Goal: Task Accomplishment & Management: Use online tool/utility

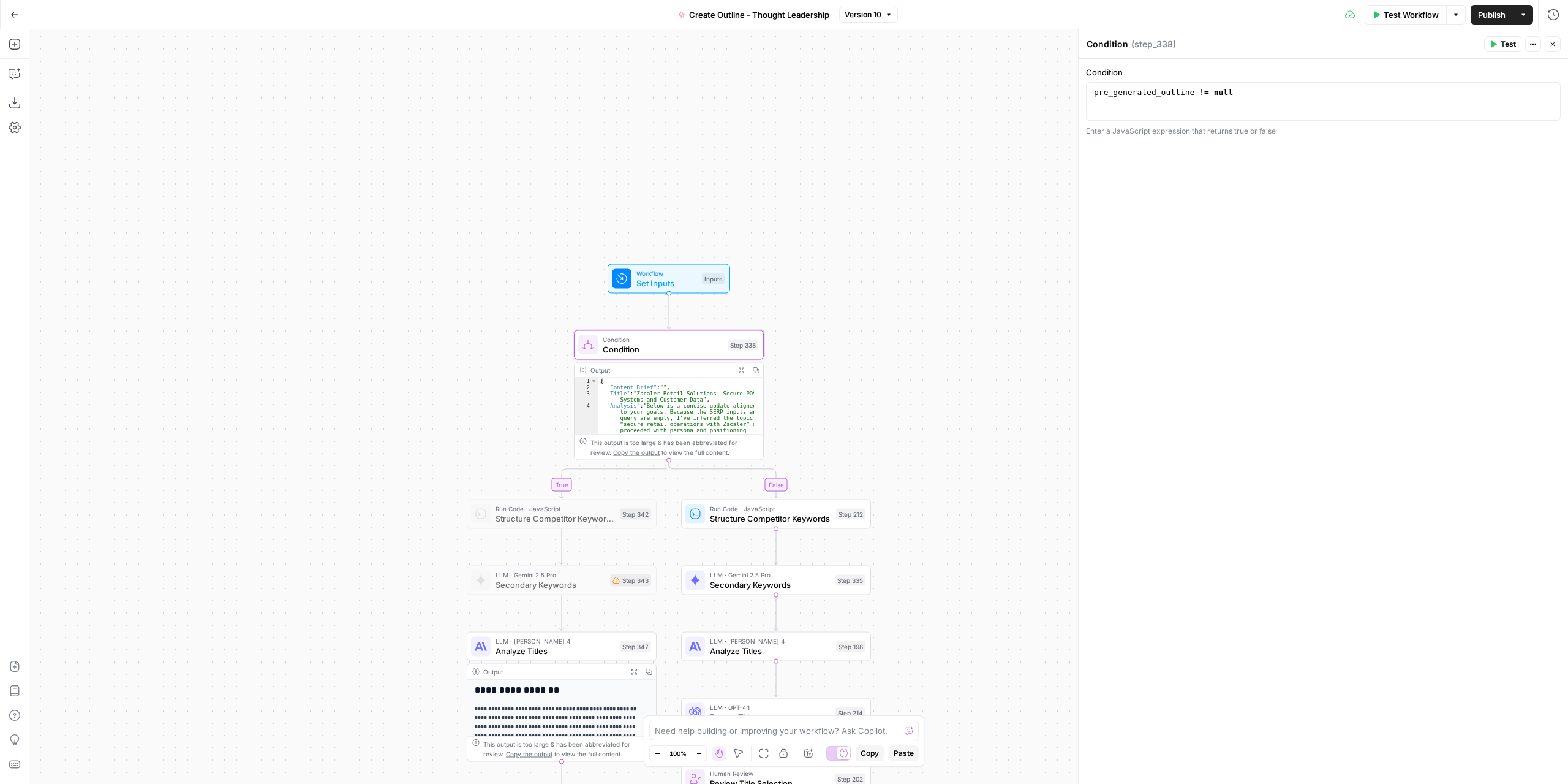
drag, startPoint x: 0, startPoint y: 0, endPoint x: 943, endPoint y: 297, distance: 988.7
click at [943, 293] on div "true false Workflow Set Inputs Inputs Condition Condition Step 338 Output Expan…" at bounding box center [798, 406] width 1539 height 754
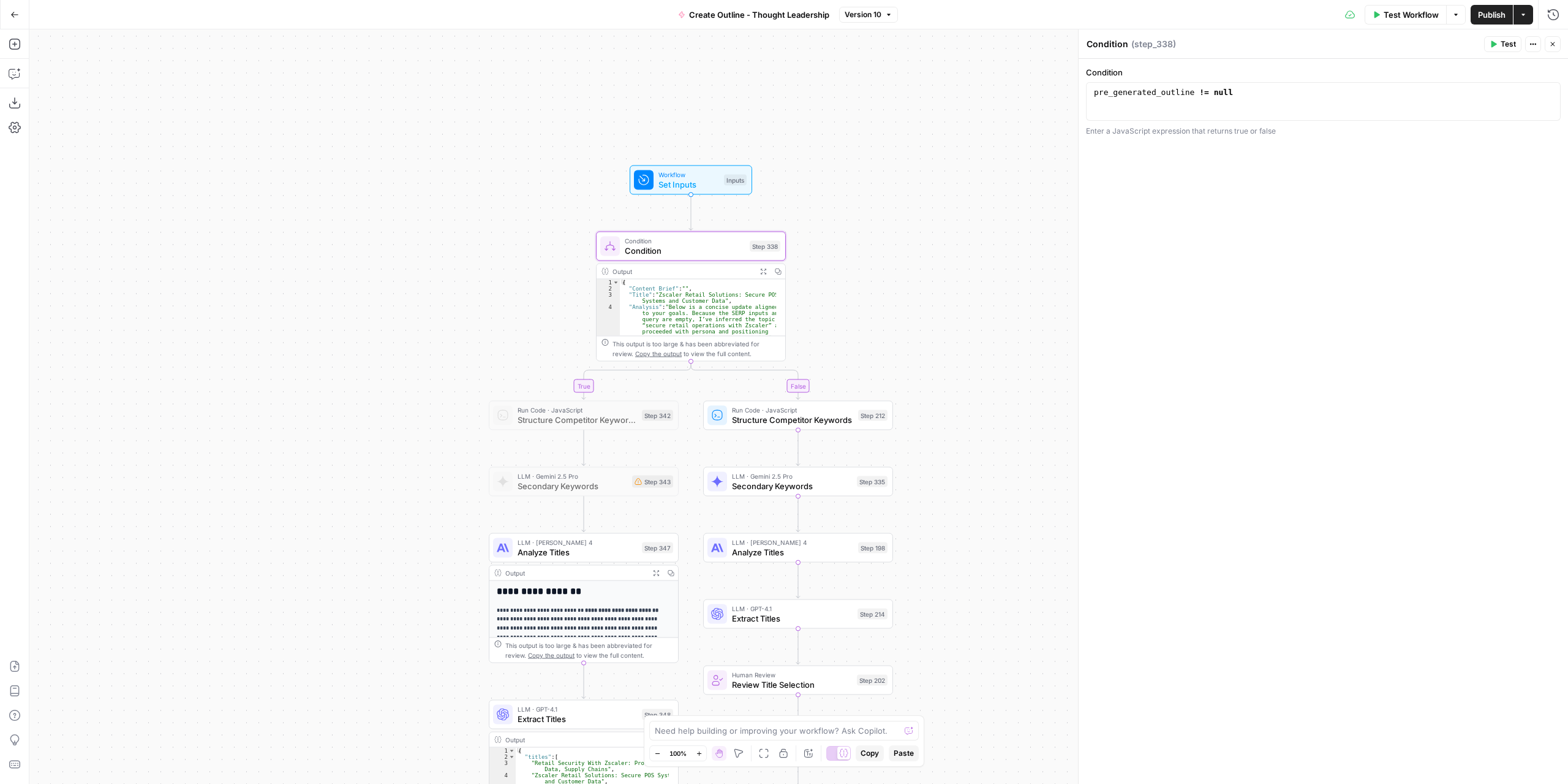
drag, startPoint x: 927, startPoint y: 274, endPoint x: 925, endPoint y: 228, distance: 46.0
click at [925, 228] on div "true false Workflow Set Inputs Inputs Condition Condition Step 338 Output Expan…" at bounding box center [798, 406] width 1539 height 754
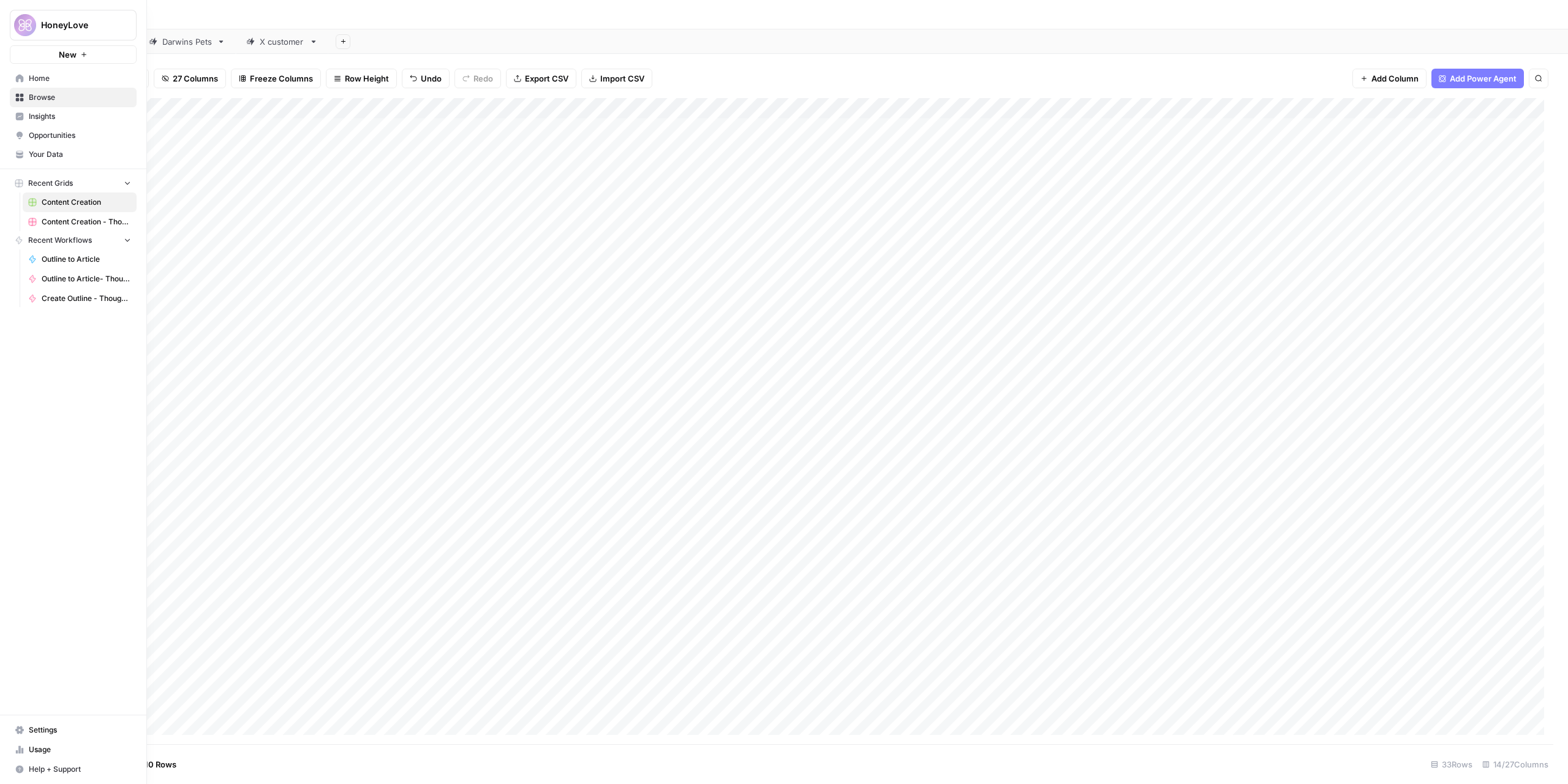
scroll to position [0, 77]
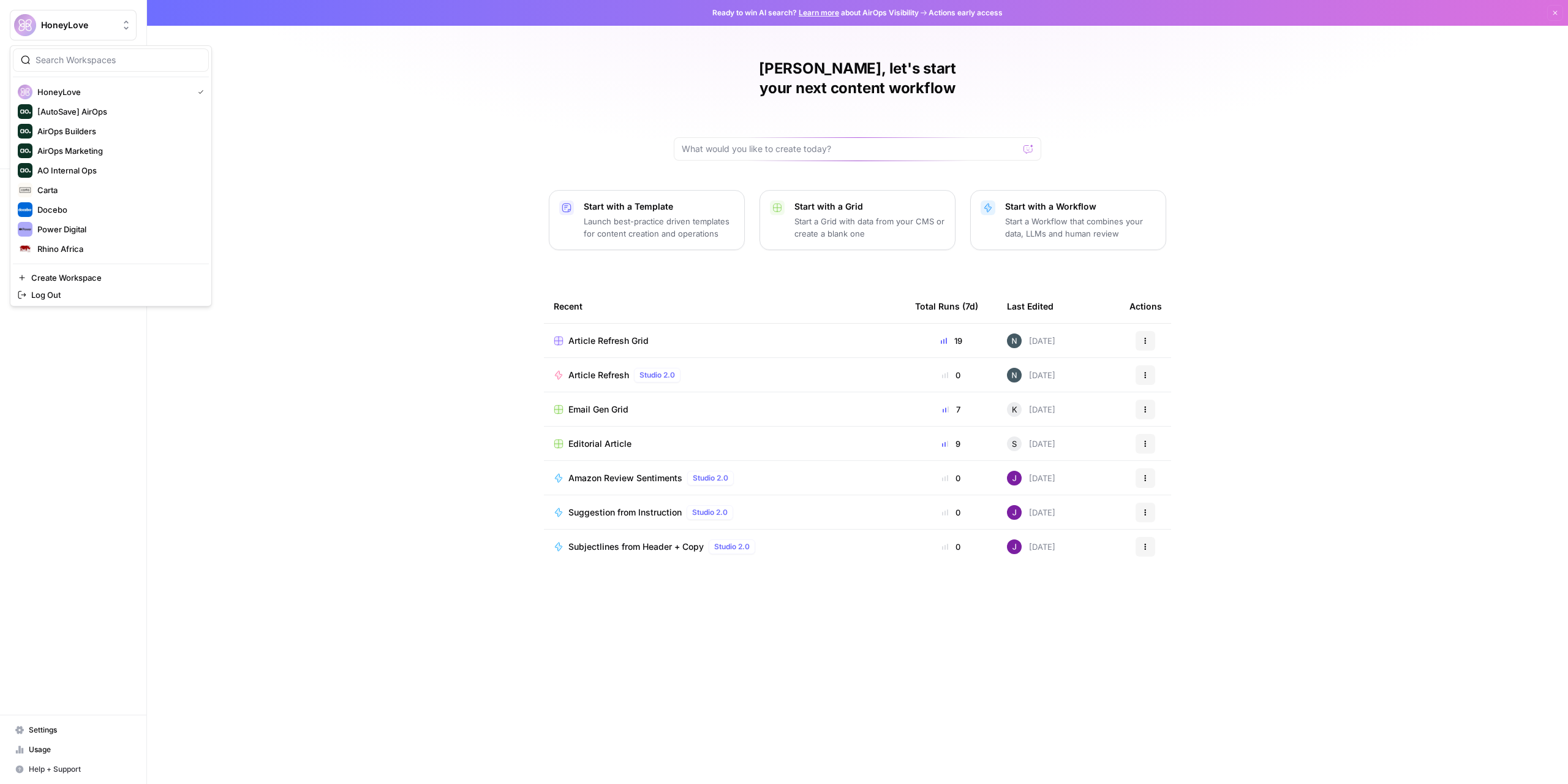
click at [99, 22] on span "HoneyLove" at bounding box center [78, 25] width 74 height 12
click at [68, 248] on span "Rhino Africa" at bounding box center [118, 248] width 161 height 12
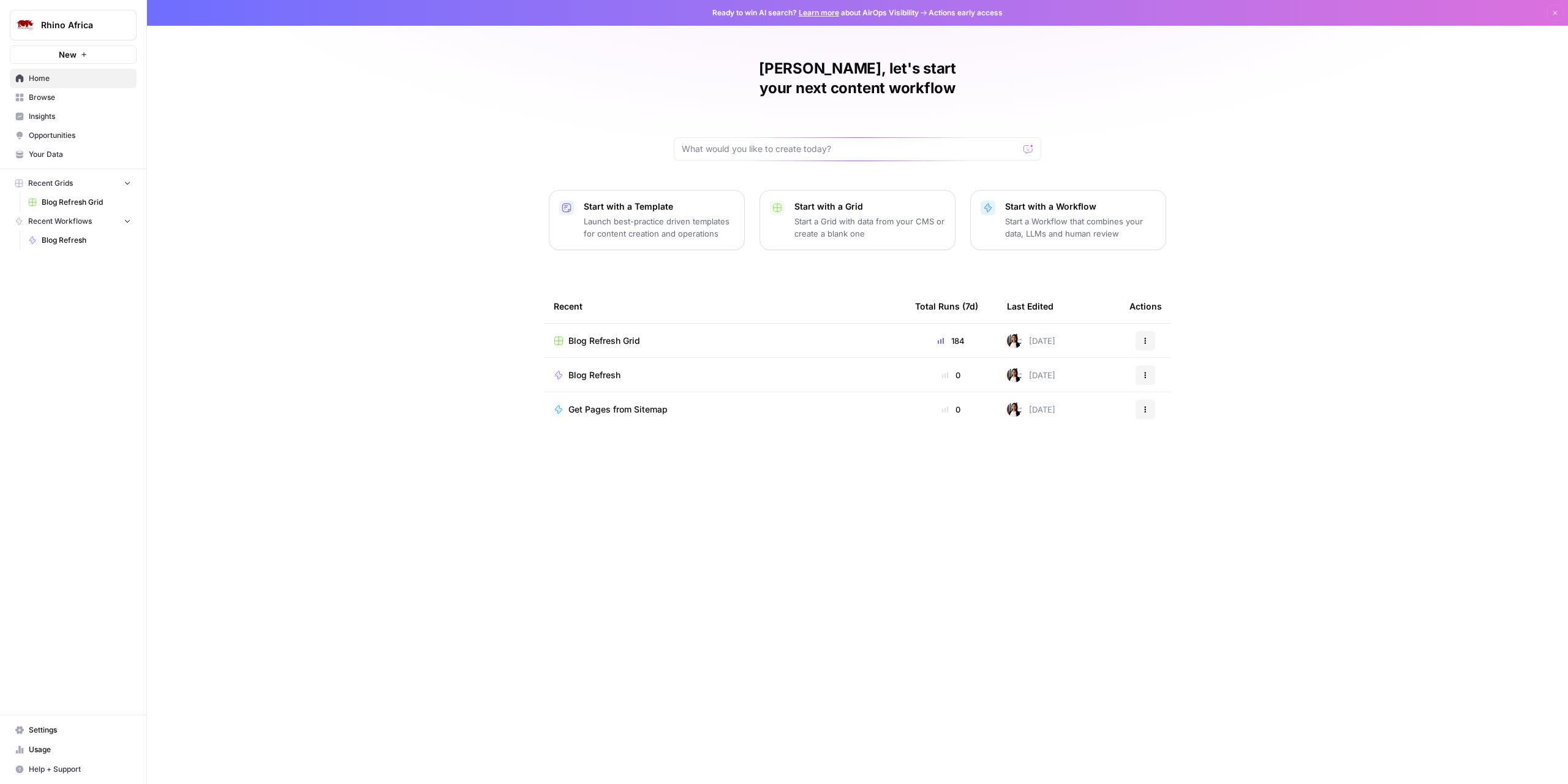
click at [64, 92] on span "Browse" at bounding box center [80, 97] width 103 height 11
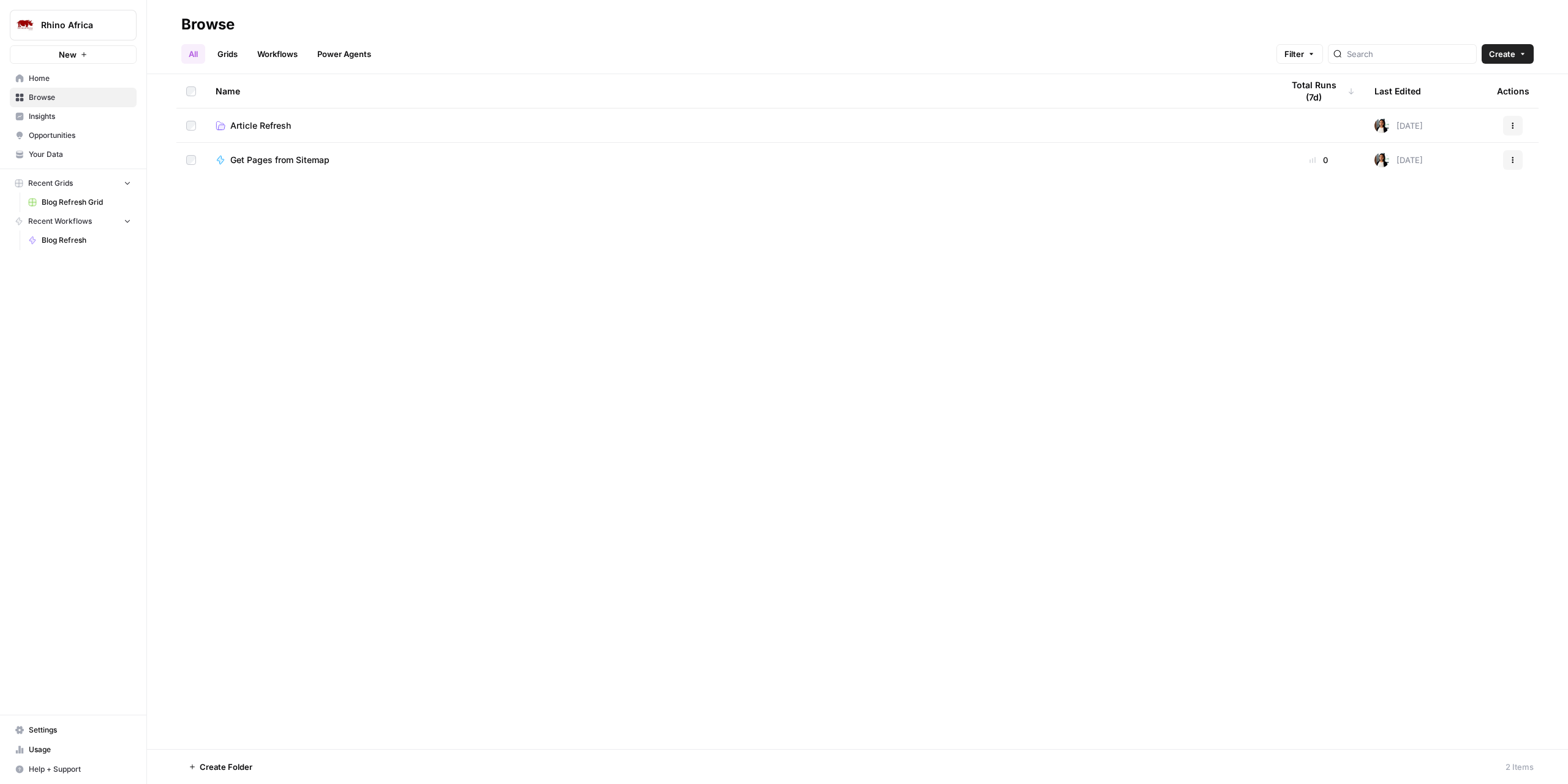
click at [292, 125] on link "Article Refresh" at bounding box center [739, 125] width 1048 height 12
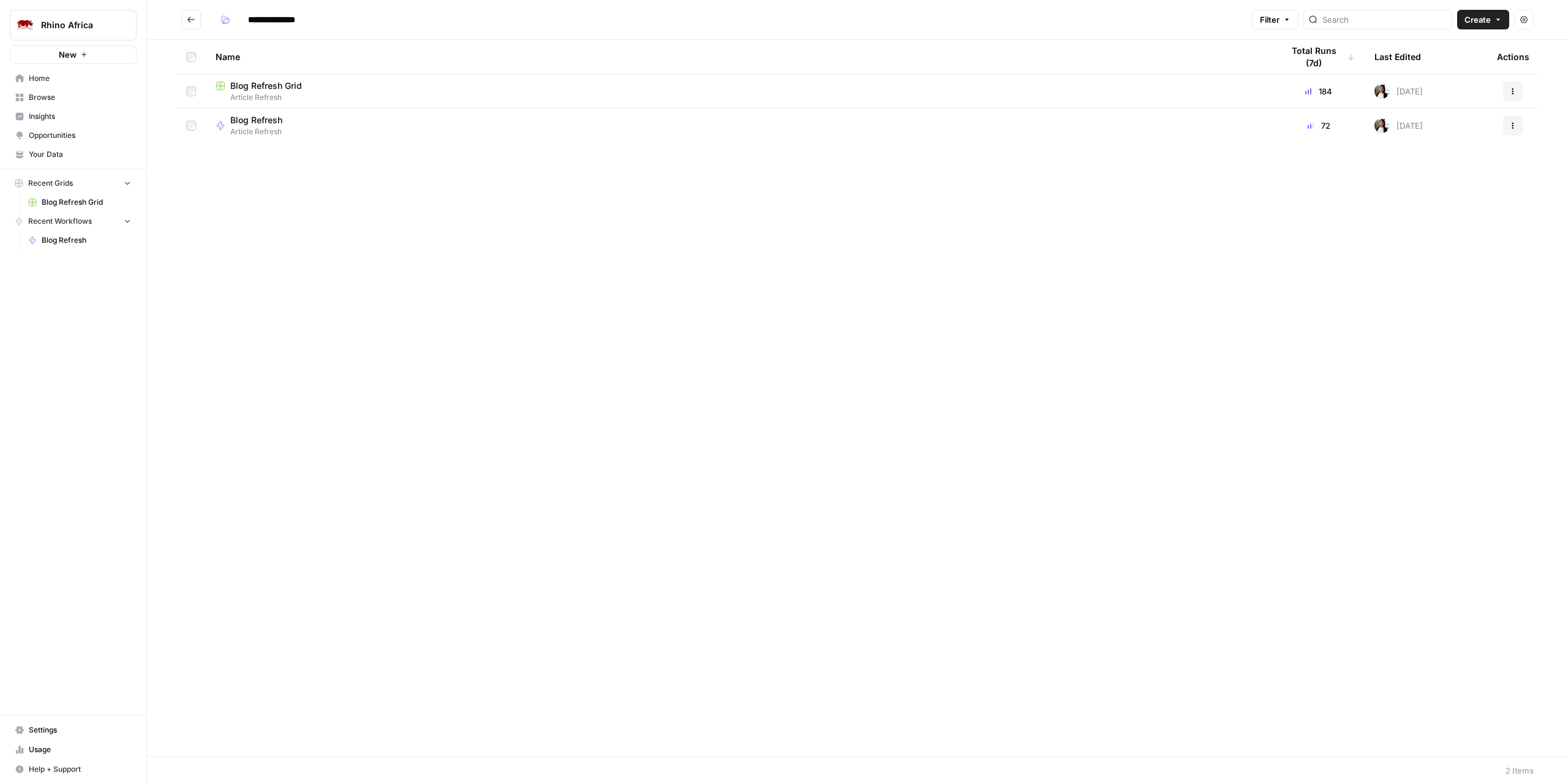
click at [286, 86] on span "Blog Refresh Grid" at bounding box center [266, 85] width 72 height 12
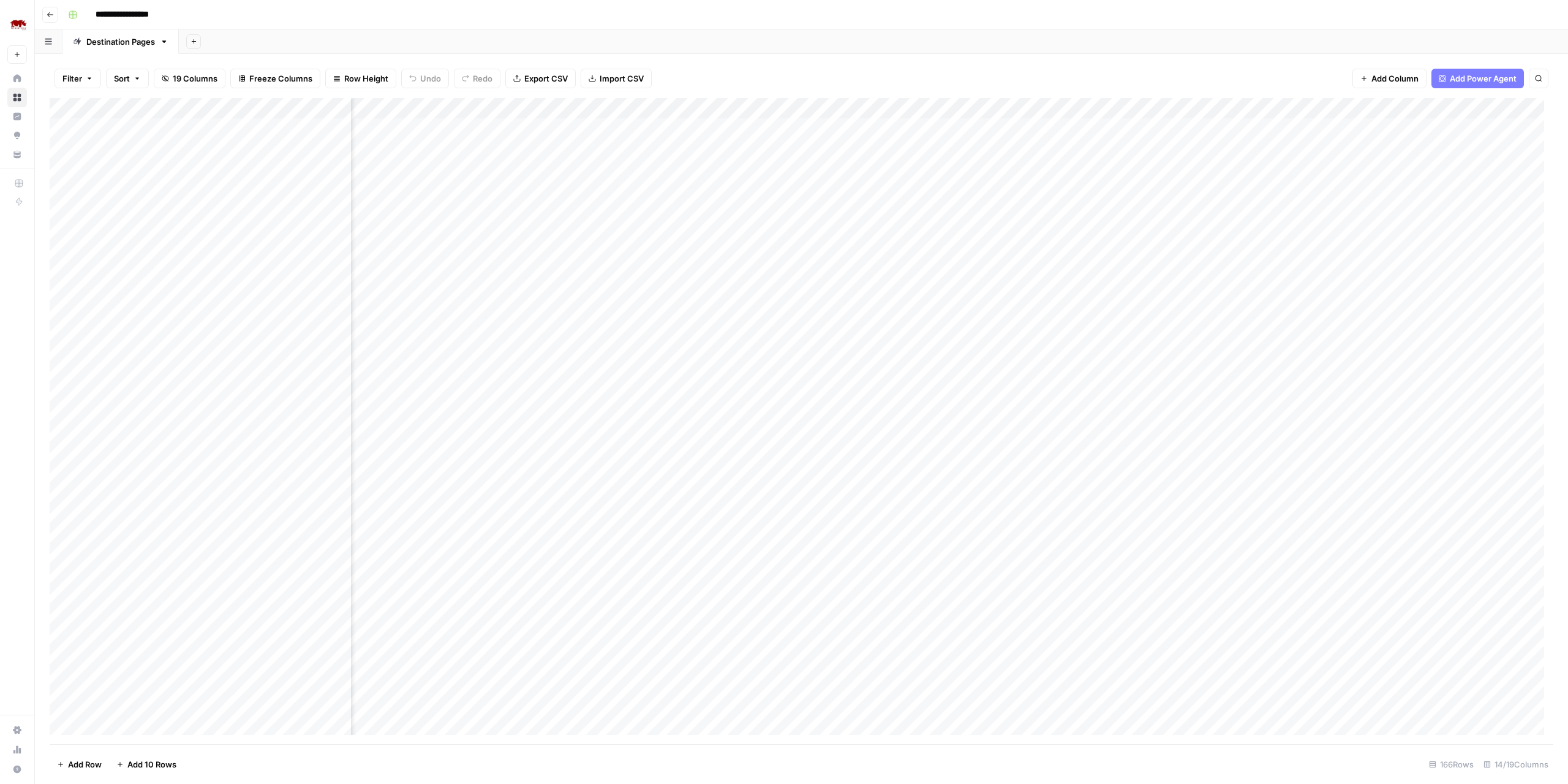
scroll to position [0, 242]
click at [967, 100] on div "Add Column" at bounding box center [801, 421] width 1504 height 647
click at [1001, 224] on span "Edit Workflow" at bounding box center [1001, 228] width 107 height 12
click at [1300, 125] on div "Add Column" at bounding box center [801, 421] width 1504 height 647
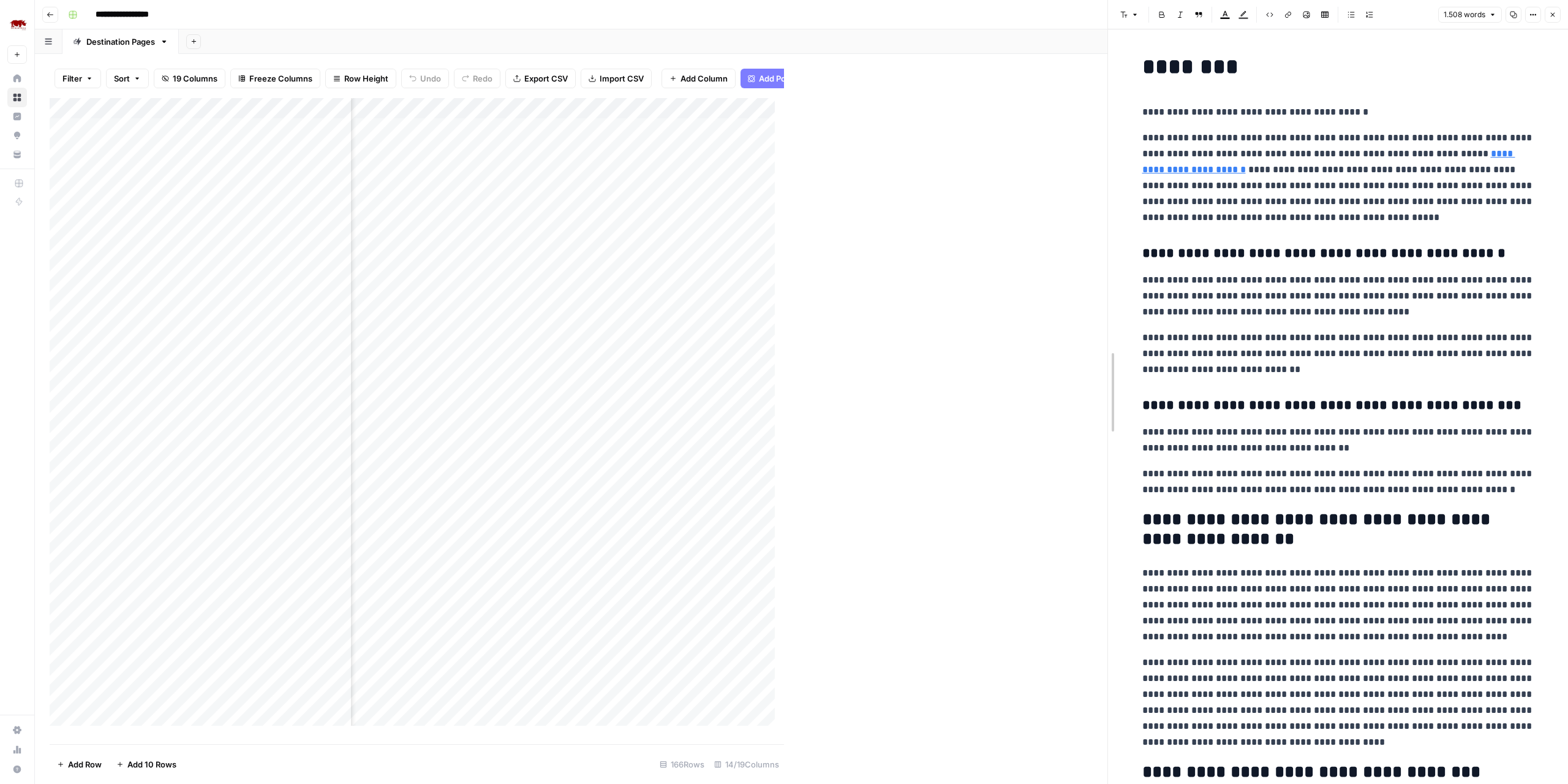
drag, startPoint x: 789, startPoint y: 339, endPoint x: 1112, endPoint y: 336, distance: 323.0
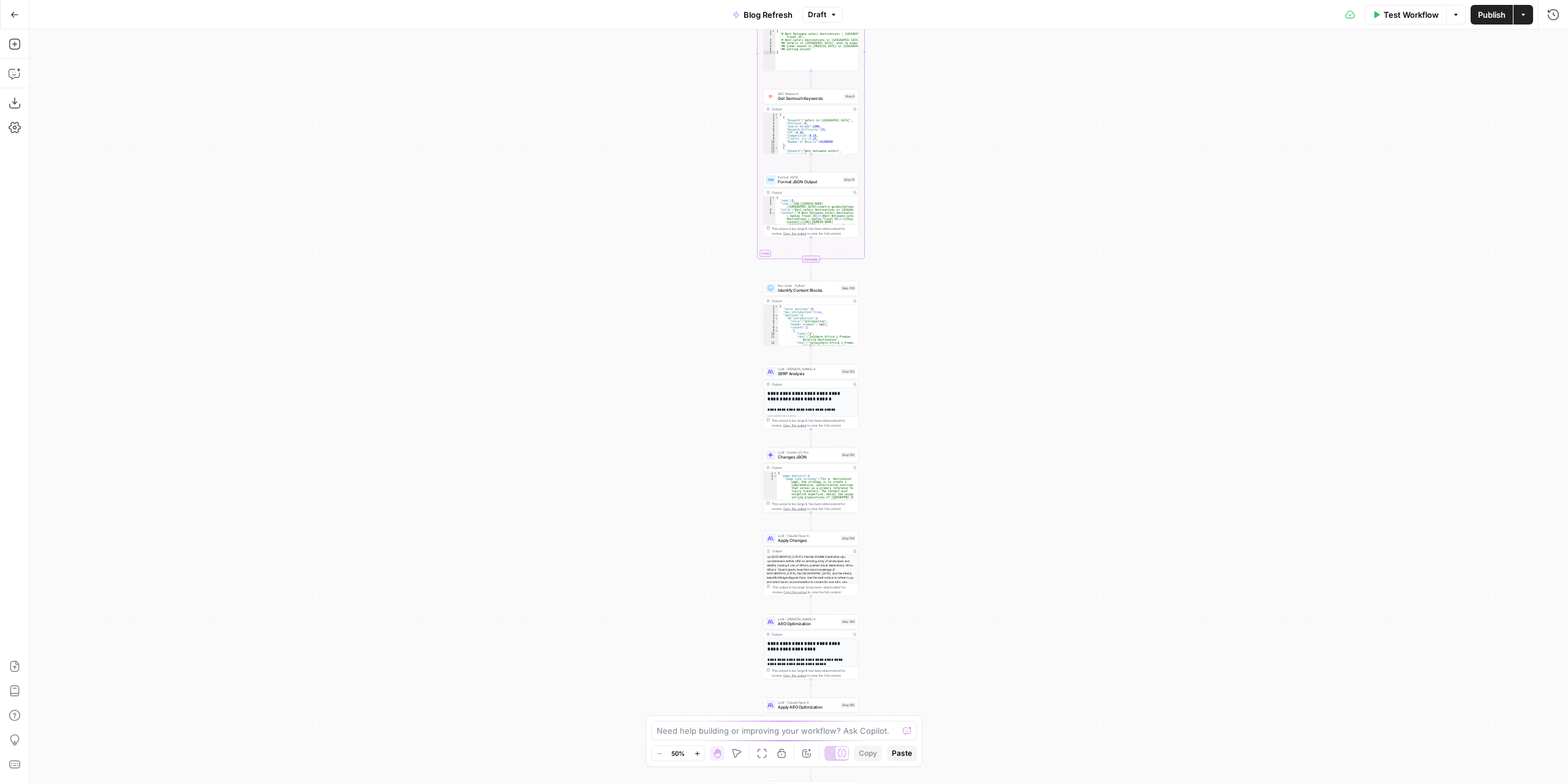
drag, startPoint x: 998, startPoint y: 384, endPoint x: 996, endPoint y: 499, distance: 115.0
click at [996, 534] on div "true false true false true false Workflow Set Inputs Inputs Power Agent Identif…" at bounding box center [798, 406] width 1539 height 754
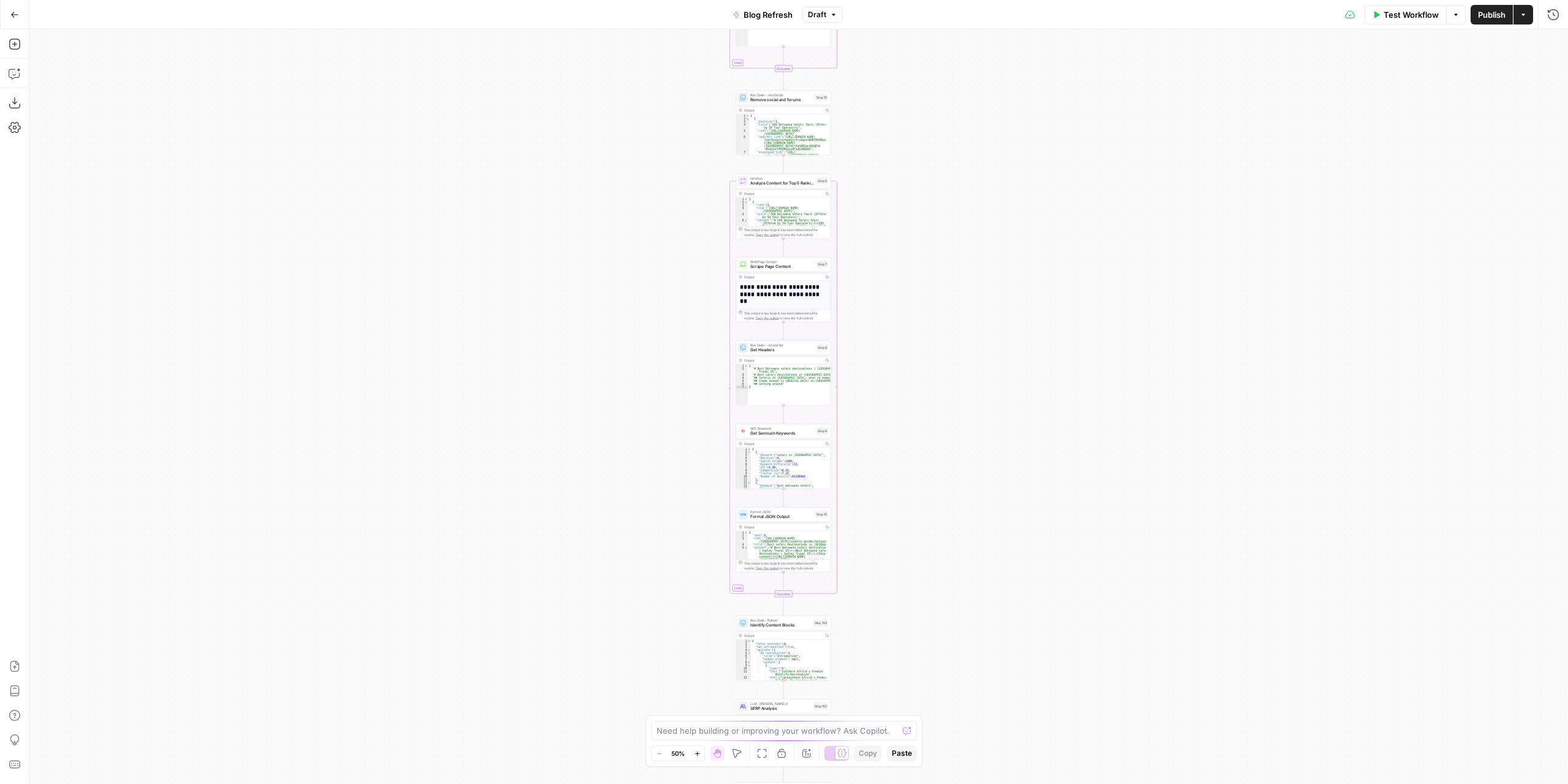
drag, startPoint x: 994, startPoint y: 388, endPoint x: 974, endPoint y: 521, distance: 134.5
click at [975, 522] on div "true false true false true false Workflow Set Inputs Inputs Power Agent Identif…" at bounding box center [798, 406] width 1539 height 754
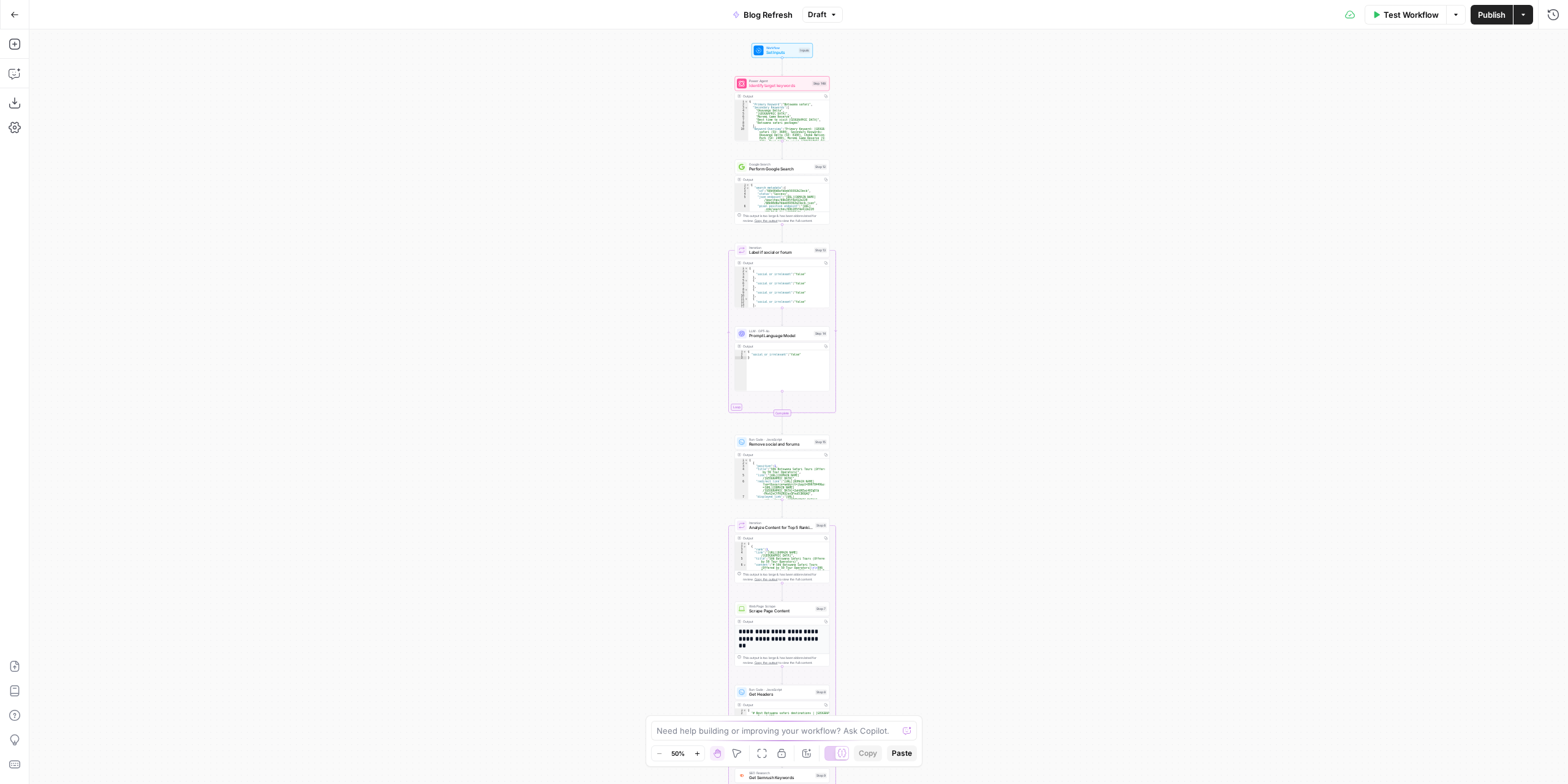
drag, startPoint x: 973, startPoint y: 217, endPoint x: 963, endPoint y: 414, distance: 197.3
click at [972, 545] on div "true false true false true false Workflow Set Inputs Inputs Power Agent Identif…" at bounding box center [798, 406] width 1539 height 754
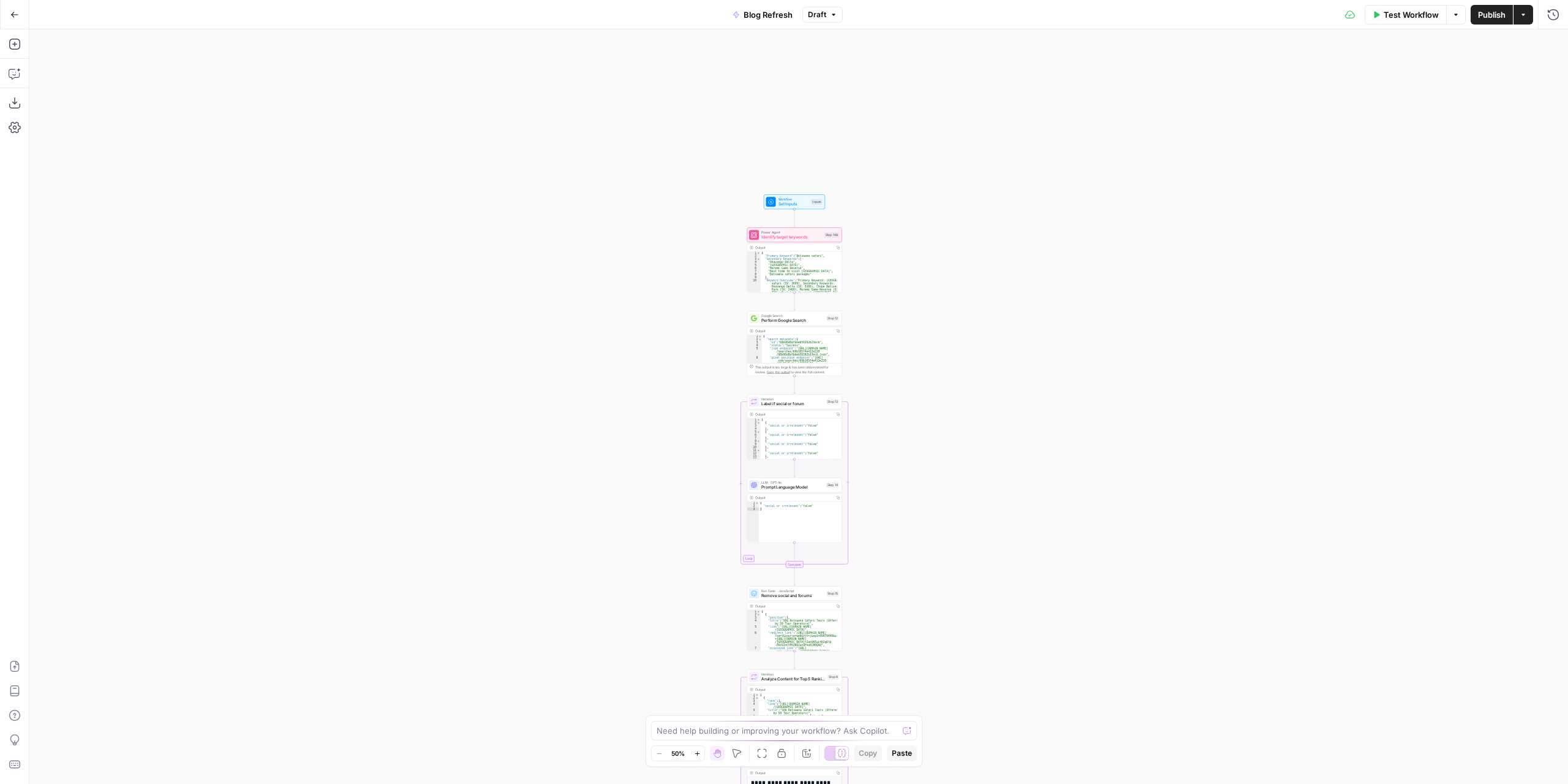
drag, startPoint x: 944, startPoint y: 262, endPoint x: 956, endPoint y: 380, distance: 118.6
click at [956, 380] on div "true false true false true false Workflow Set Inputs Inputs Power Agent Identif…" at bounding box center [798, 406] width 1539 height 754
click at [821, 14] on span "Draft" at bounding box center [817, 15] width 18 height 11
click at [1150, 159] on div "true false true false true false Workflow Set Inputs Inputs Power Agent Identif…" at bounding box center [798, 406] width 1539 height 754
drag, startPoint x: 968, startPoint y: 356, endPoint x: 963, endPoint y: 286, distance: 70.2
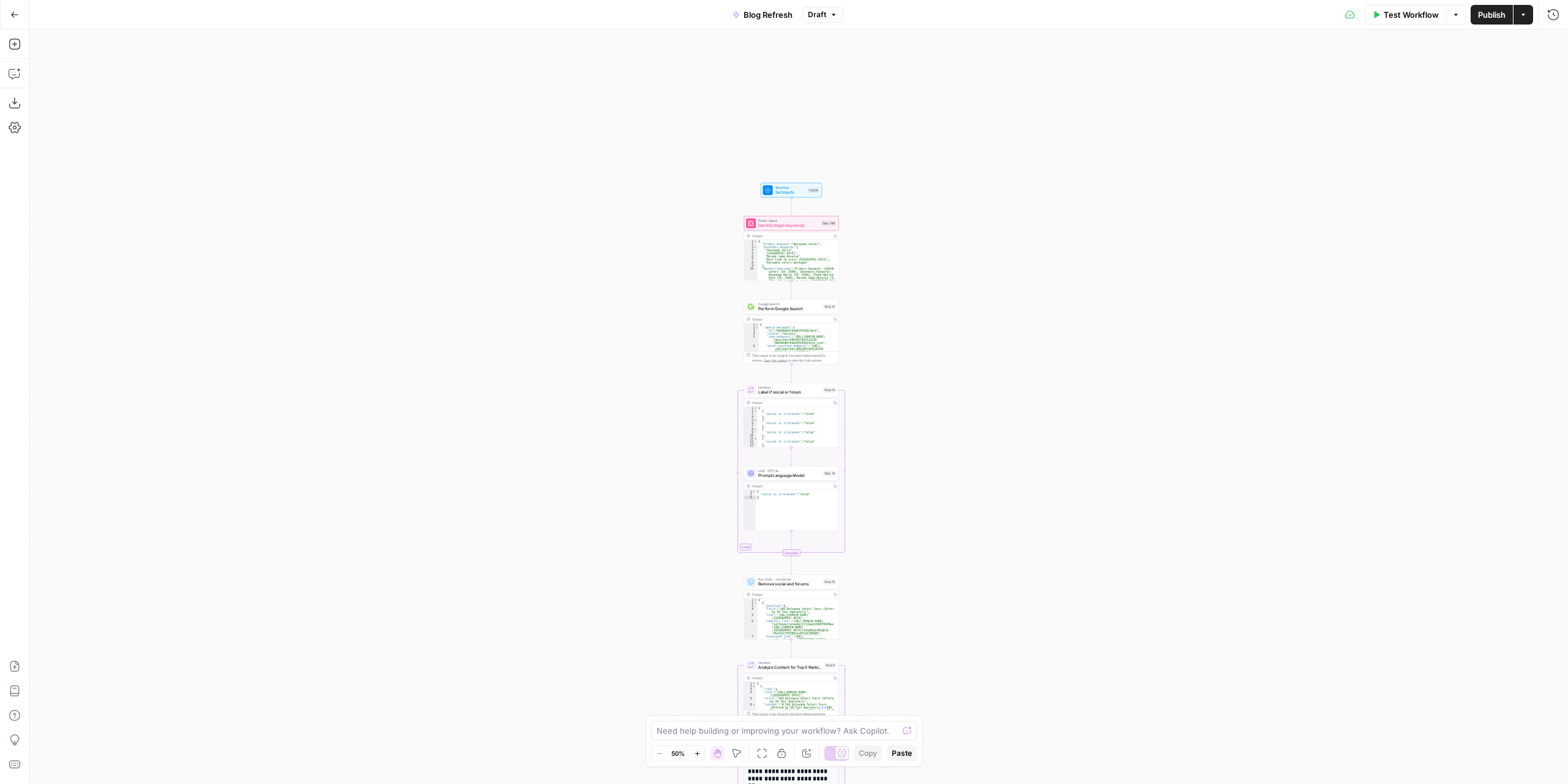
click at [963, 286] on div "true false true false true false Workflow Set Inputs Inputs Power Agent Identif…" at bounding box center [798, 406] width 1539 height 754
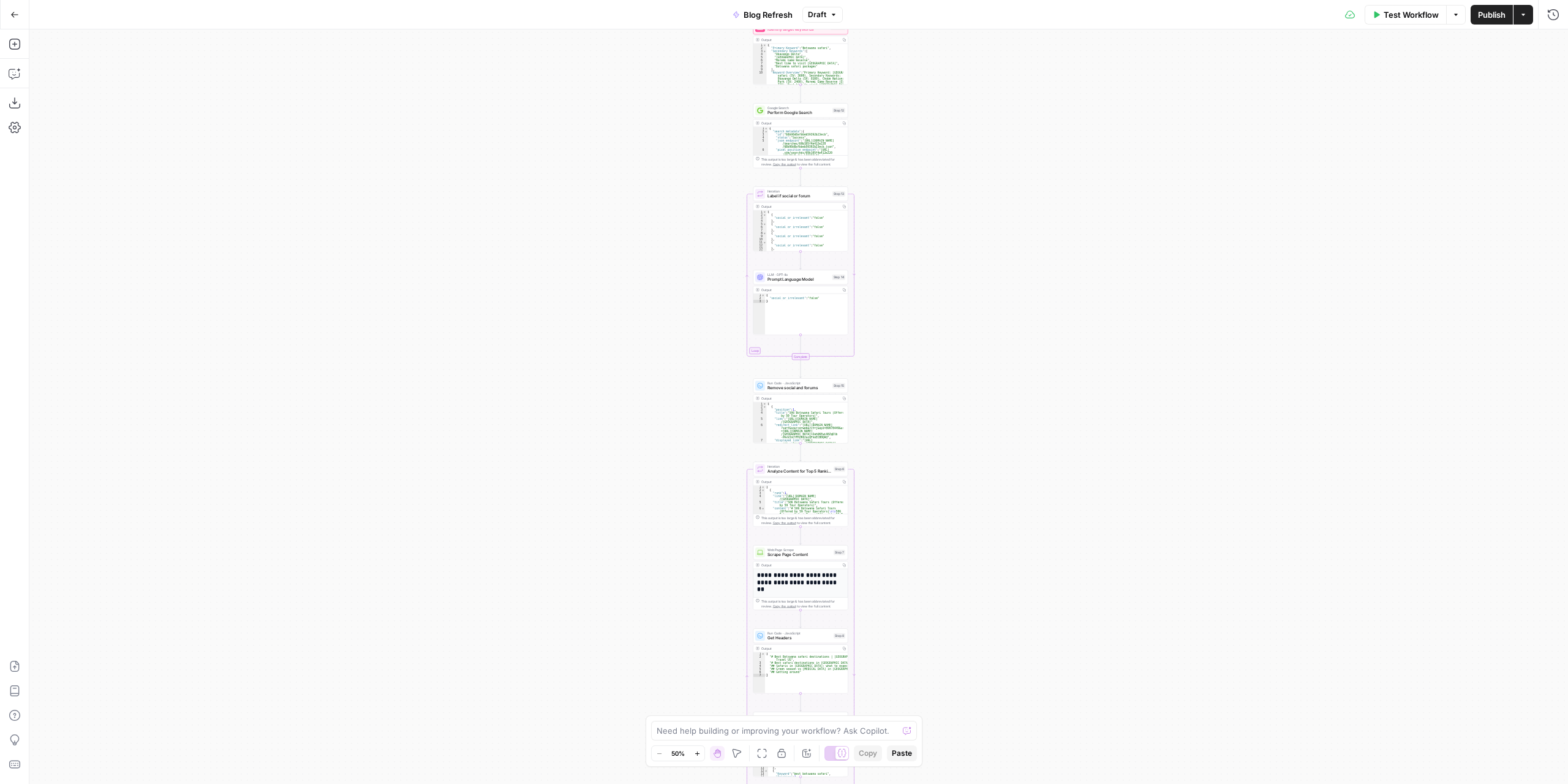
drag, startPoint x: 924, startPoint y: 372, endPoint x: 943, endPoint y: 134, distance: 238.8
click at [945, 127] on div "true false true false true false Workflow Set Inputs Inputs Power Agent Identif…" at bounding box center [798, 406] width 1539 height 754
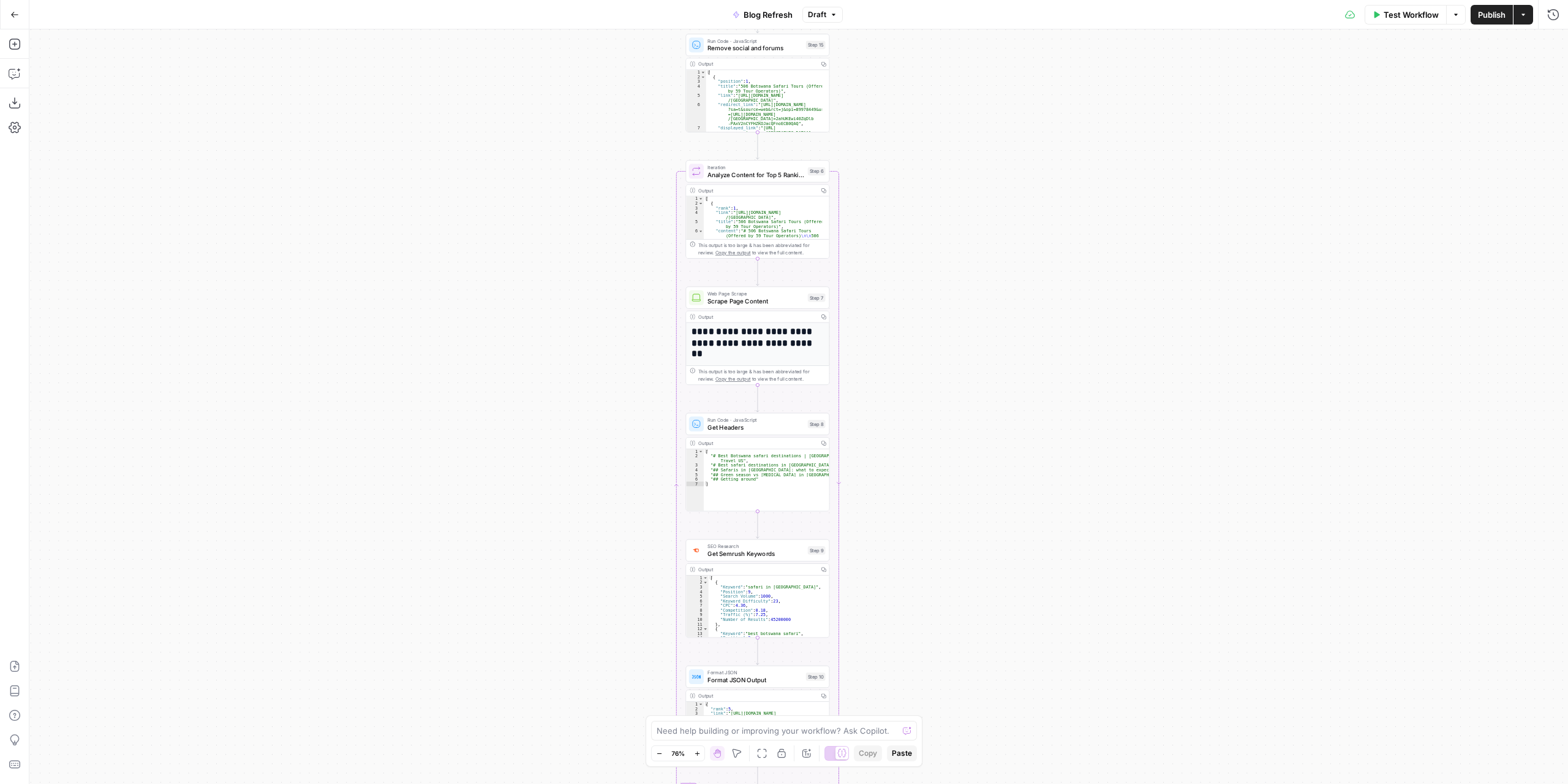
drag, startPoint x: 912, startPoint y: 332, endPoint x: 917, endPoint y: 130, distance: 202.1
click at [918, 106] on div "true false true false true false Workflow Set Inputs Inputs Power Agent Identif…" at bounding box center [798, 406] width 1539 height 754
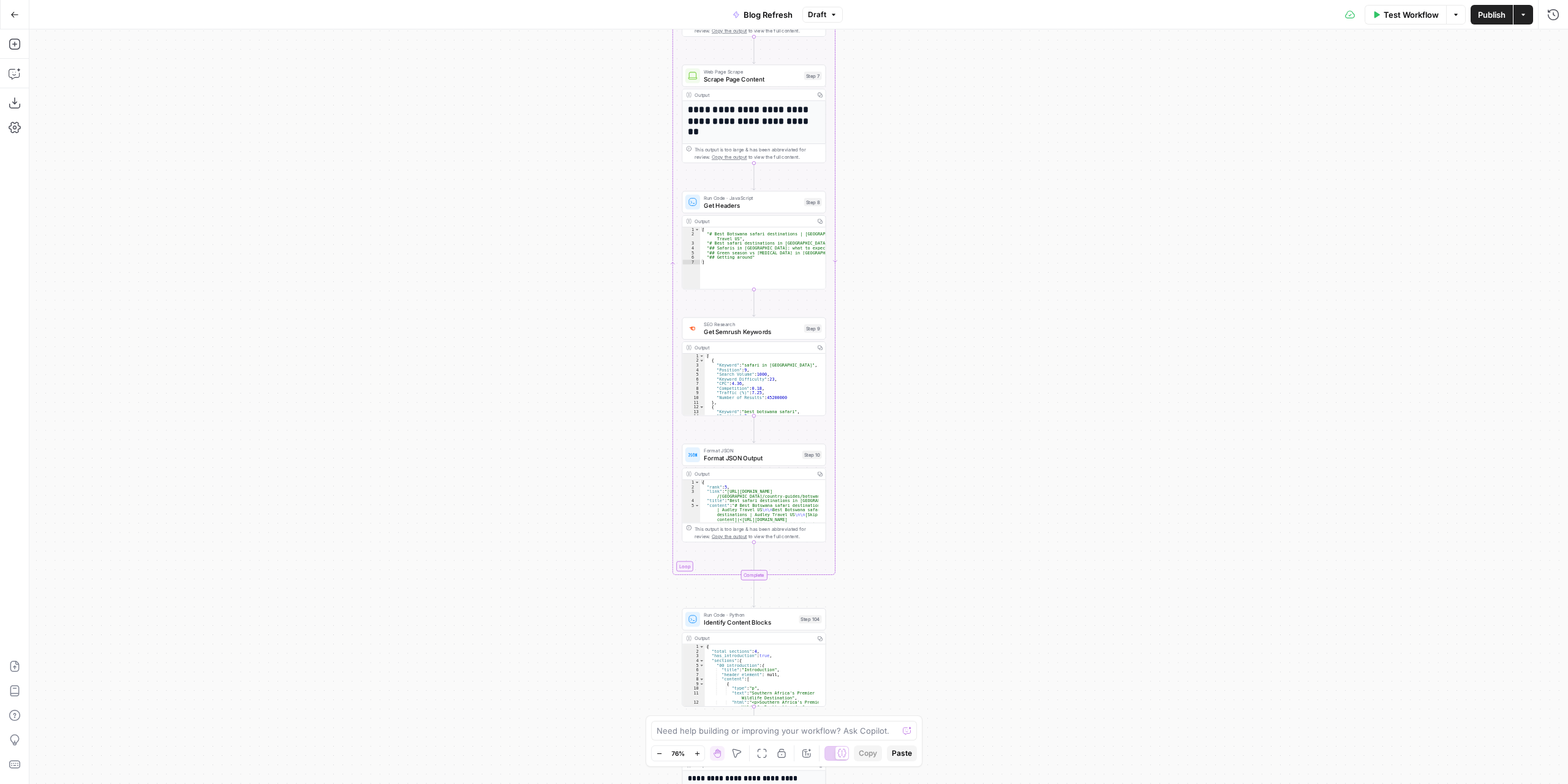
drag, startPoint x: 920, startPoint y: 361, endPoint x: 918, endPoint y: 207, distance: 154.0
click at [918, 207] on div "true false true false true false Workflow Set Inputs Inputs Power Agent Identif…" at bounding box center [798, 406] width 1539 height 754
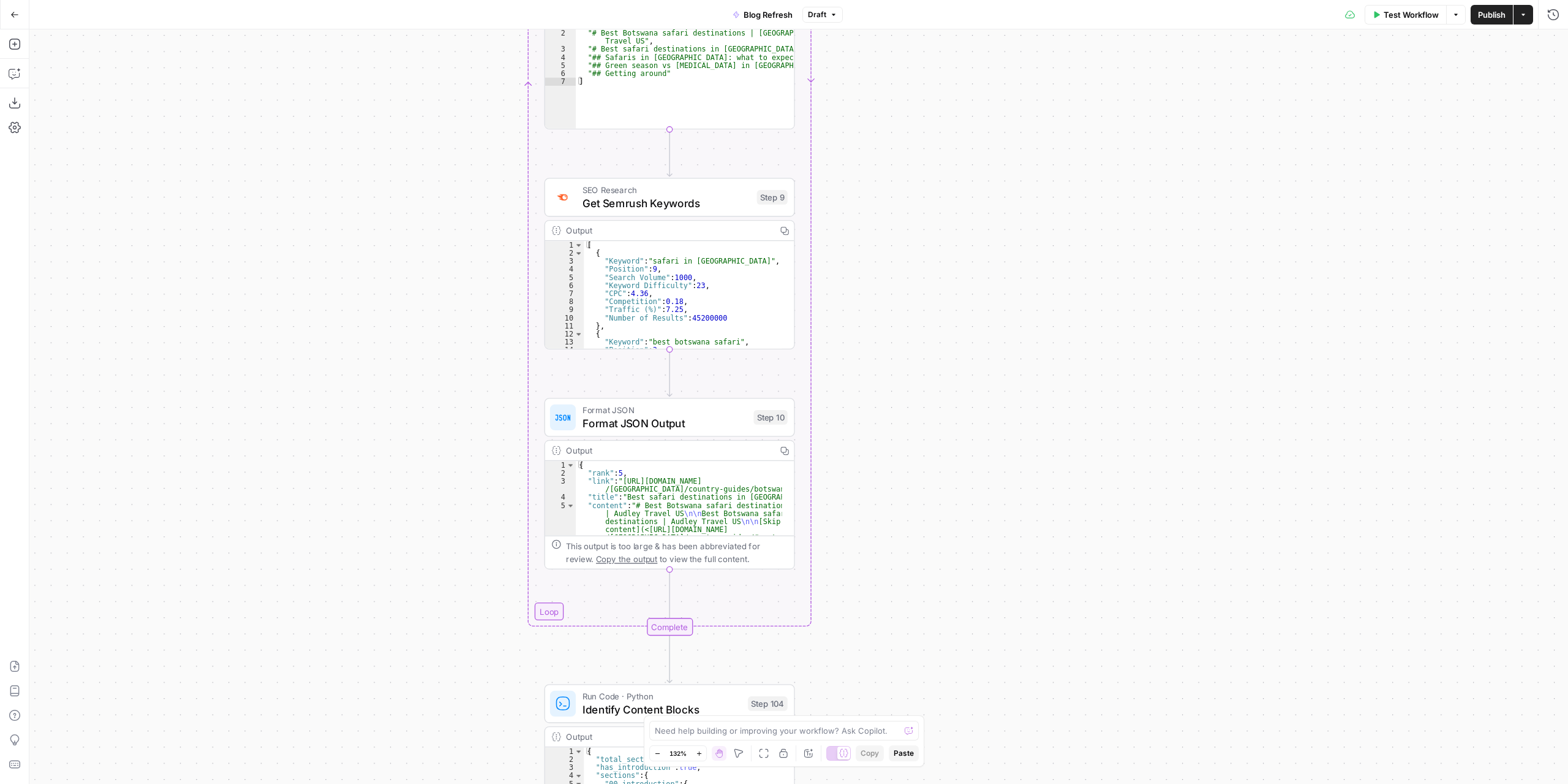
drag, startPoint x: 883, startPoint y: 356, endPoint x: 907, endPoint y: 163, distance: 194.5
click at [908, 160] on div "true false true false true false Workflow Set Inputs Inputs Power Agent Identif…" at bounding box center [798, 406] width 1539 height 754
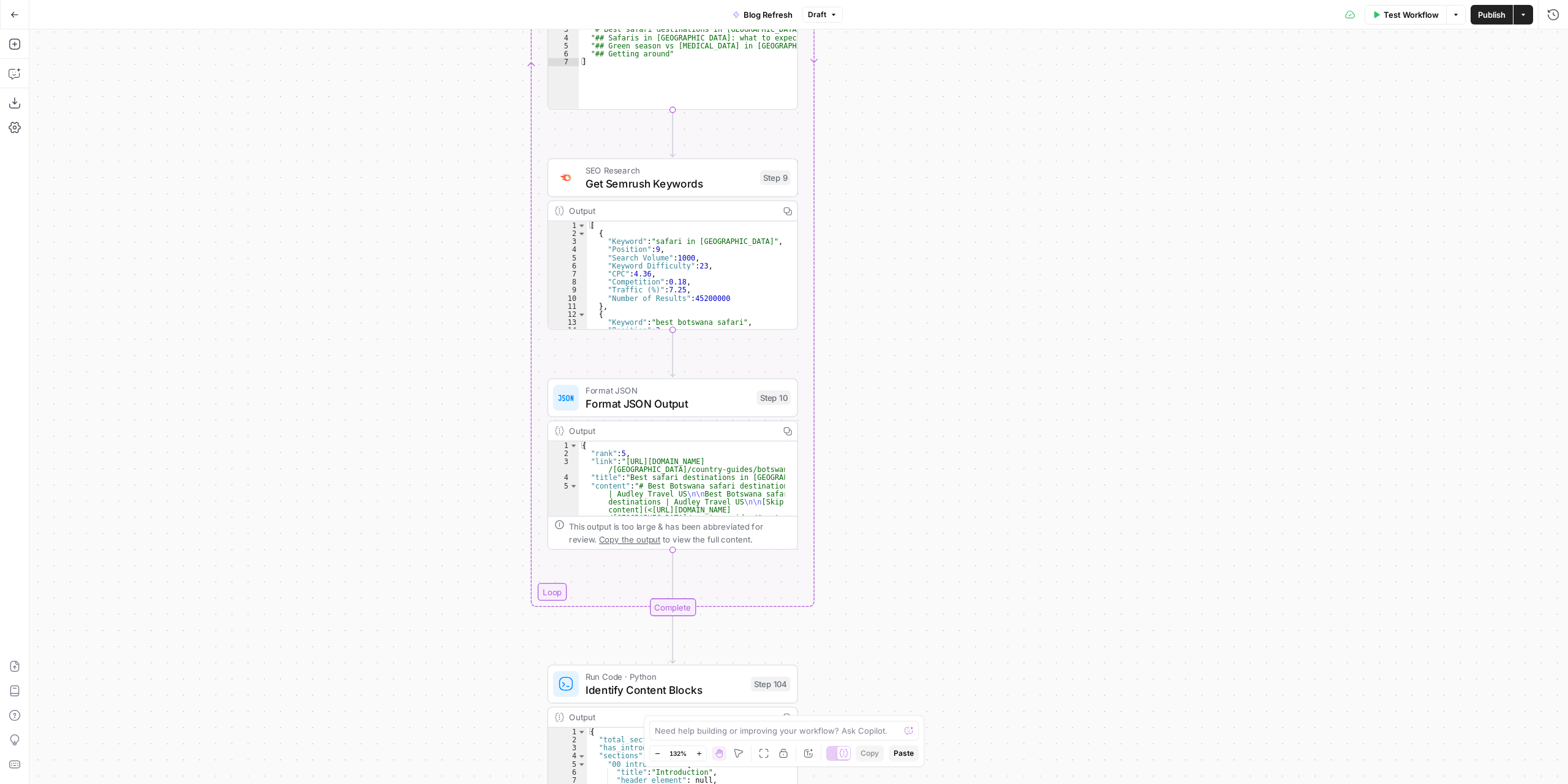
drag, startPoint x: 897, startPoint y: 364, endPoint x: 925, endPoint y: 151, distance: 214.8
click at [924, 158] on div "true false true false true false Workflow Set Inputs Inputs Power Agent Identif…" at bounding box center [798, 406] width 1539 height 754
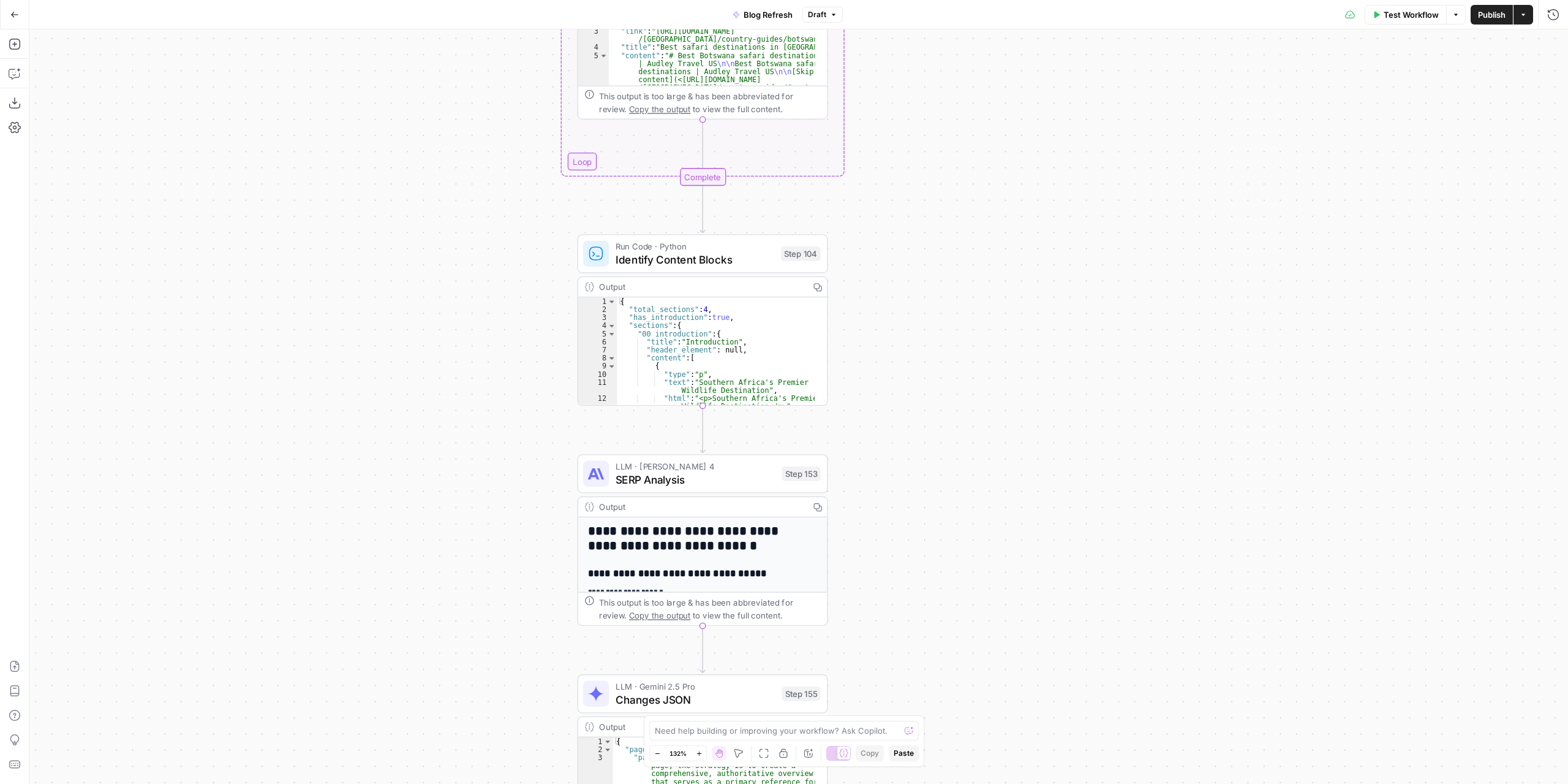
drag, startPoint x: 937, startPoint y: 356, endPoint x: 940, endPoint y: 151, distance: 205.0
click at [940, 151] on div "true false true false true false Workflow Set Inputs Inputs Power Agent Identif…" at bounding box center [798, 406] width 1539 height 754
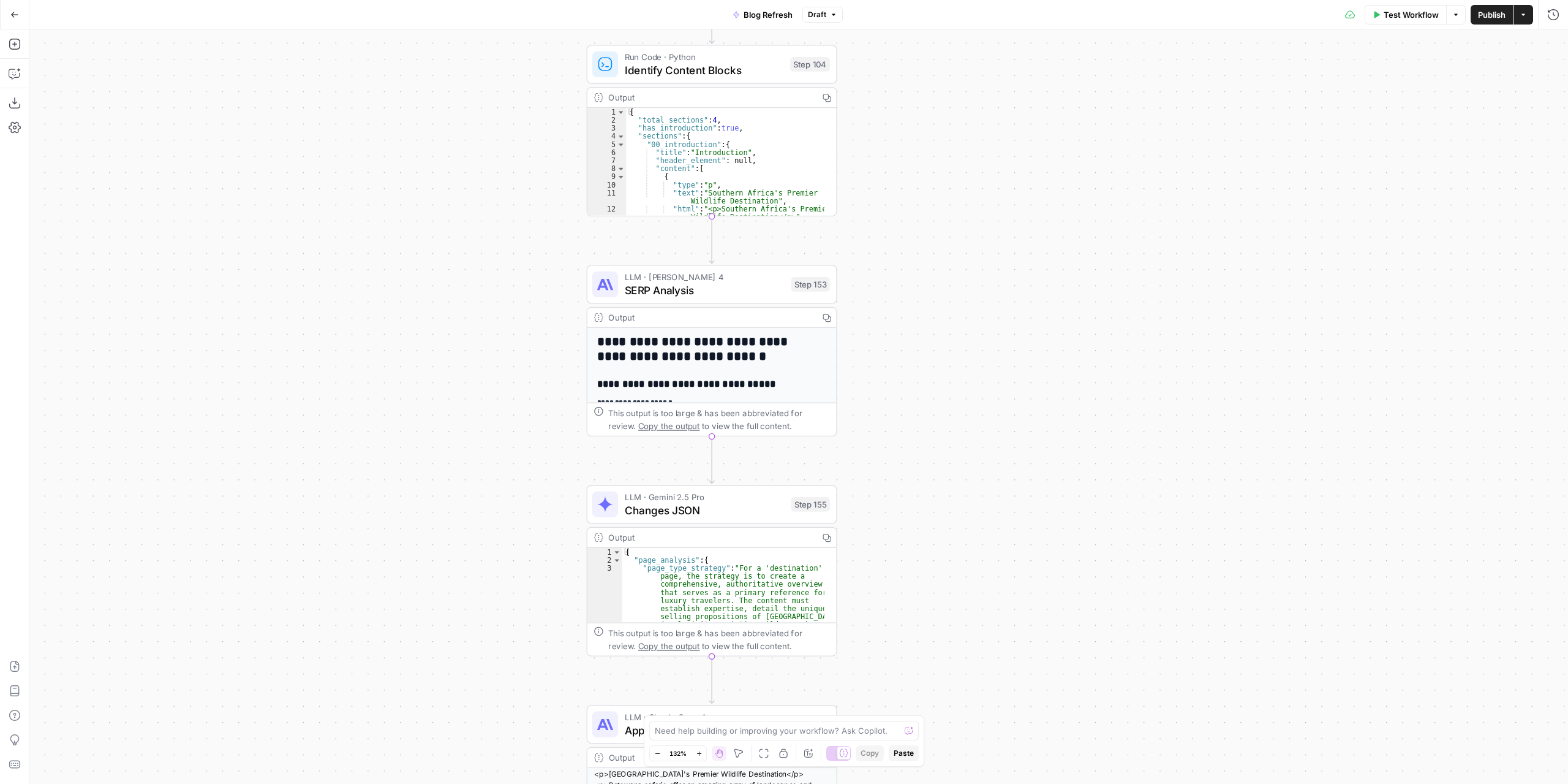
drag, startPoint x: 941, startPoint y: 435, endPoint x: 951, endPoint y: 237, distance: 198.3
click at [951, 237] on div "true false true false true false Workflow Set Inputs Inputs Power Agent Identif…" at bounding box center [798, 406] width 1539 height 754
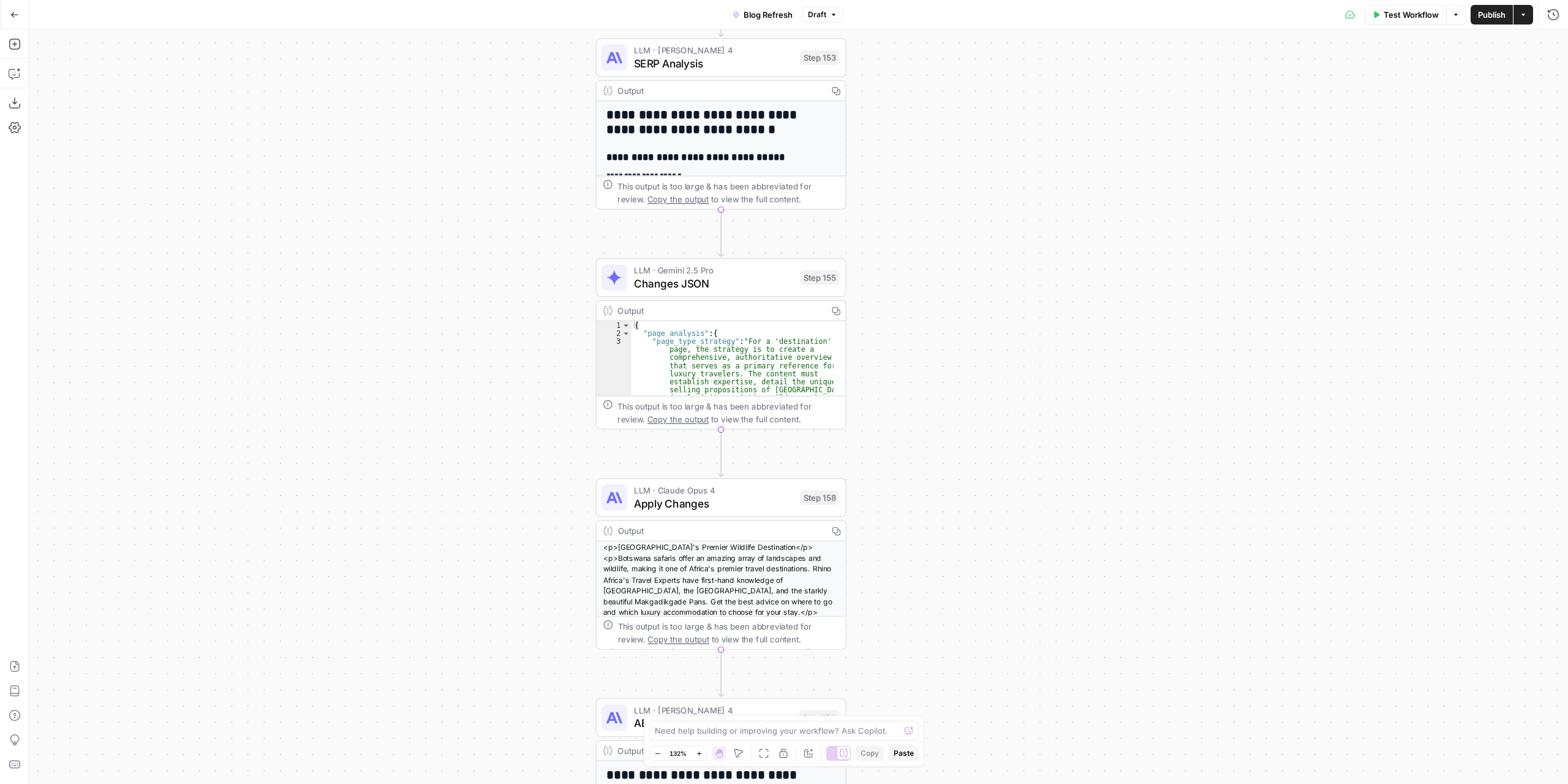
drag, startPoint x: 897, startPoint y: 407, endPoint x: 906, endPoint y: 148, distance: 259.2
click at [906, 148] on div "true false true false true false Workflow Set Inputs Inputs Power Agent Identif…" at bounding box center [798, 406] width 1539 height 754
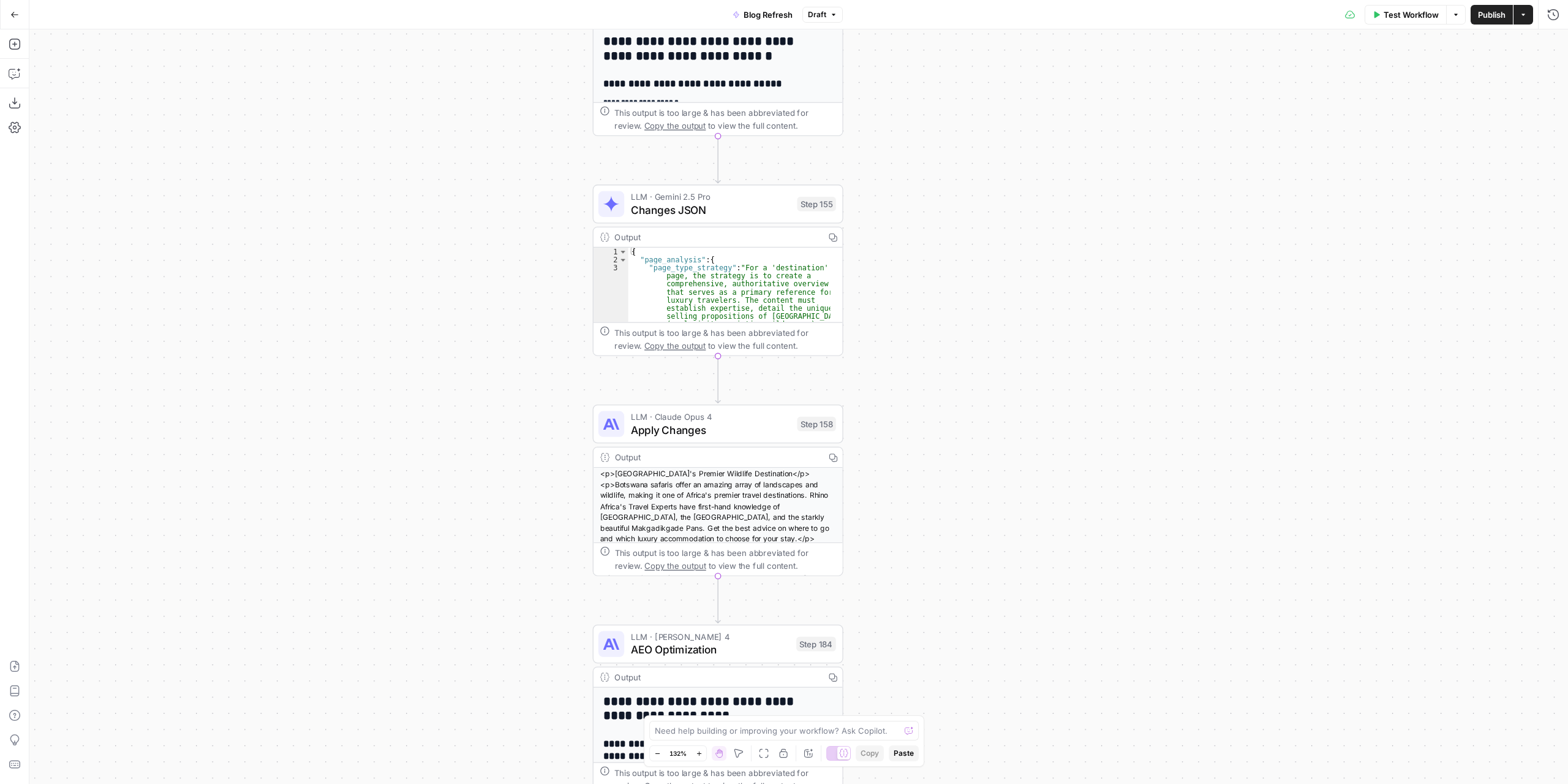
drag, startPoint x: 927, startPoint y: 400, endPoint x: 916, endPoint y: 285, distance: 115.5
click at [917, 285] on div "true false true false true false Workflow Set Inputs Inputs Power Agent Identif…" at bounding box center [798, 406] width 1539 height 754
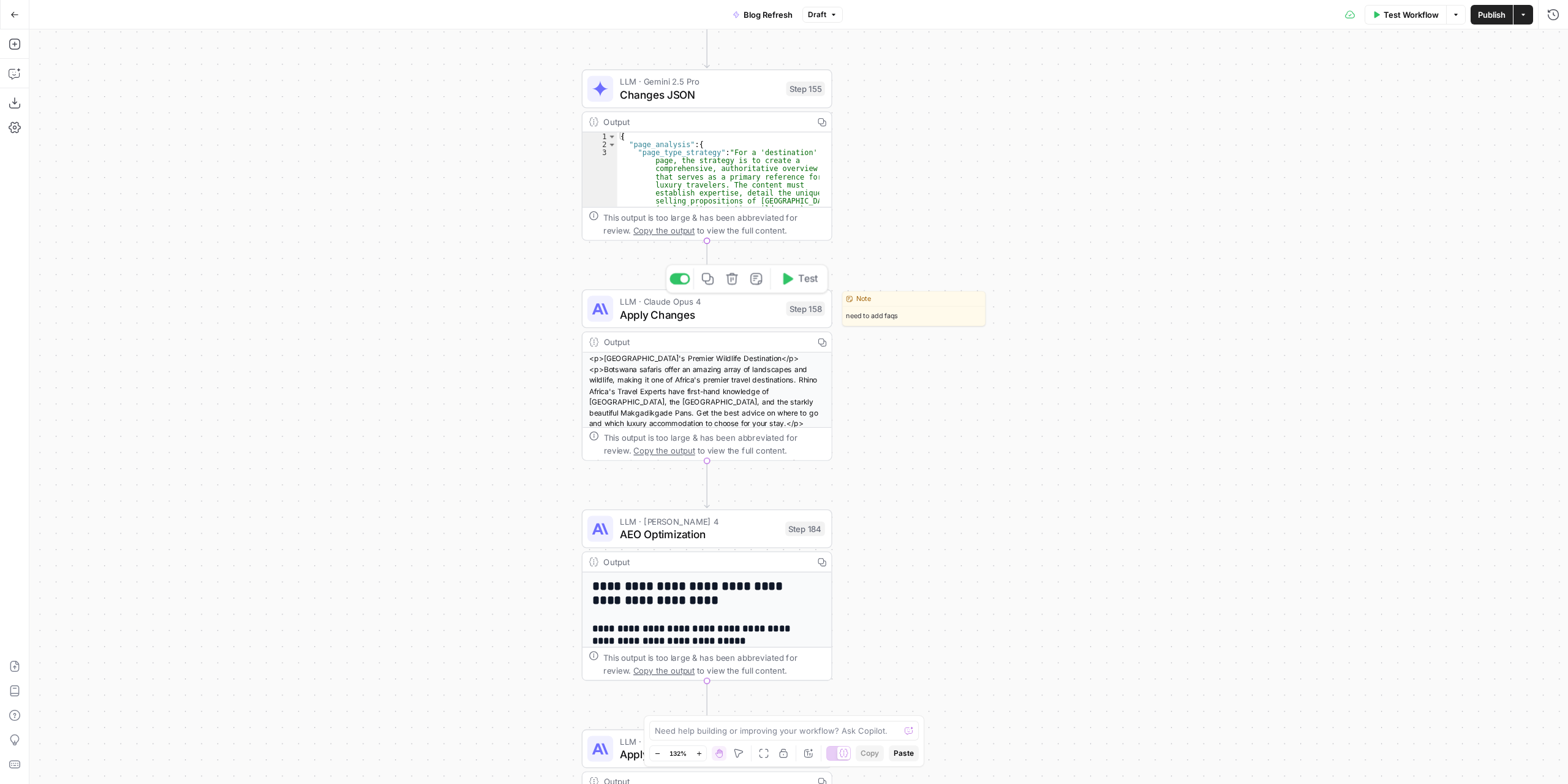
click at [745, 307] on span "Apply Changes" at bounding box center [699, 314] width 160 height 16
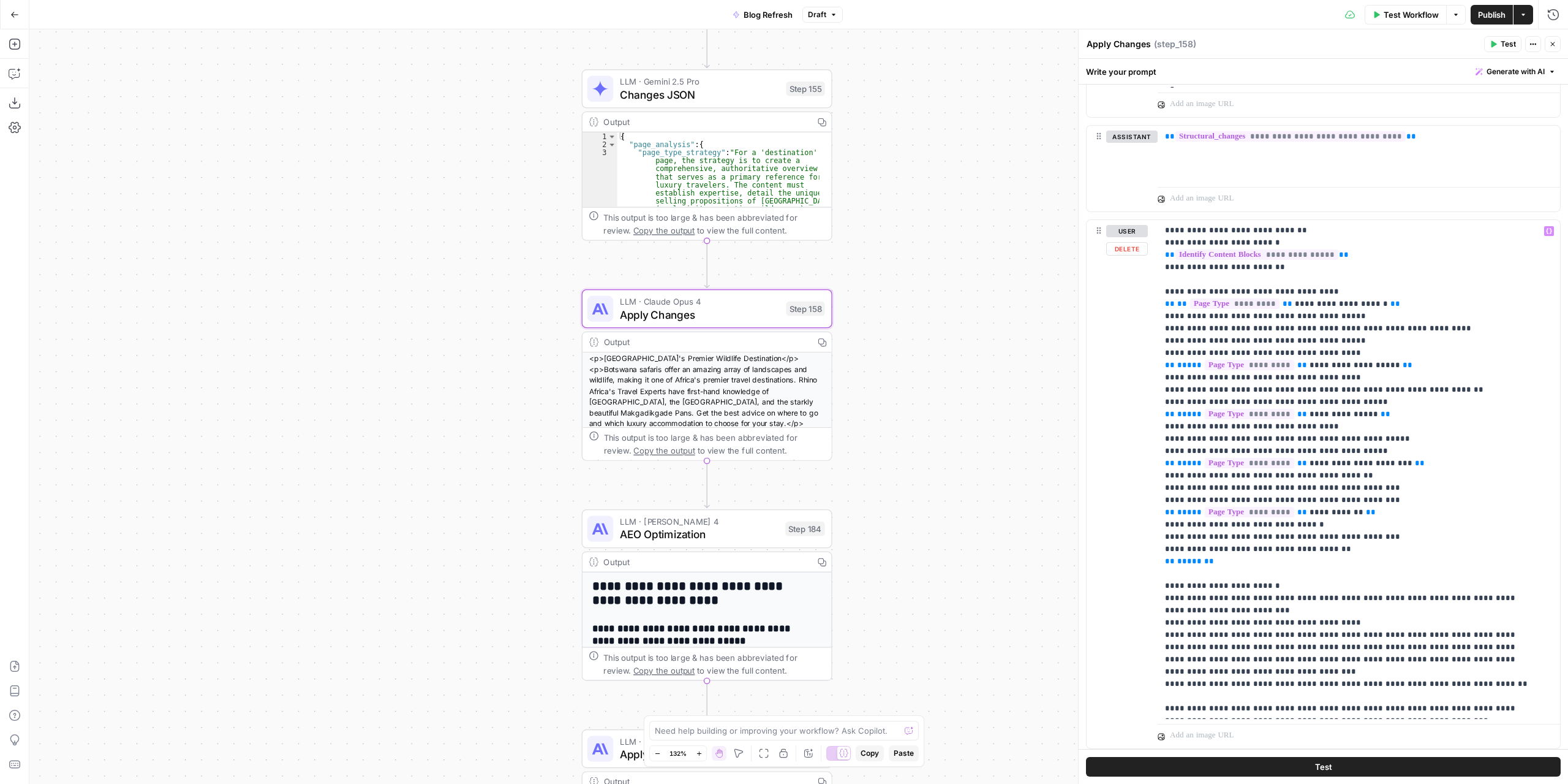
scroll to position [1332, 0]
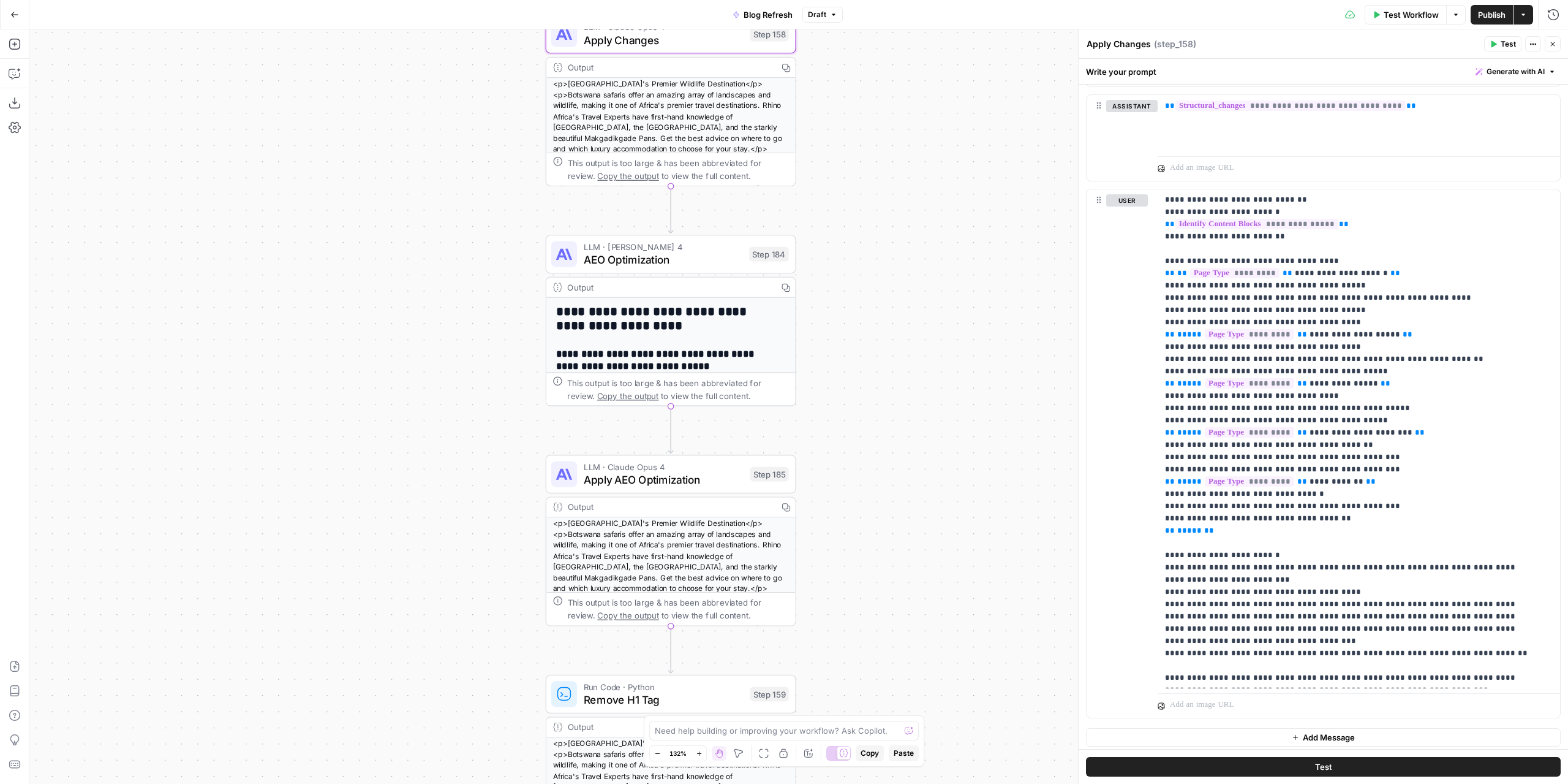
drag, startPoint x: 868, startPoint y: 426, endPoint x: 810, endPoint y: 100, distance: 331.1
click at [809, 94] on div "true false false true false true Workflow Set Inputs Inputs Power Agent Identif…" at bounding box center [798, 406] width 1539 height 754
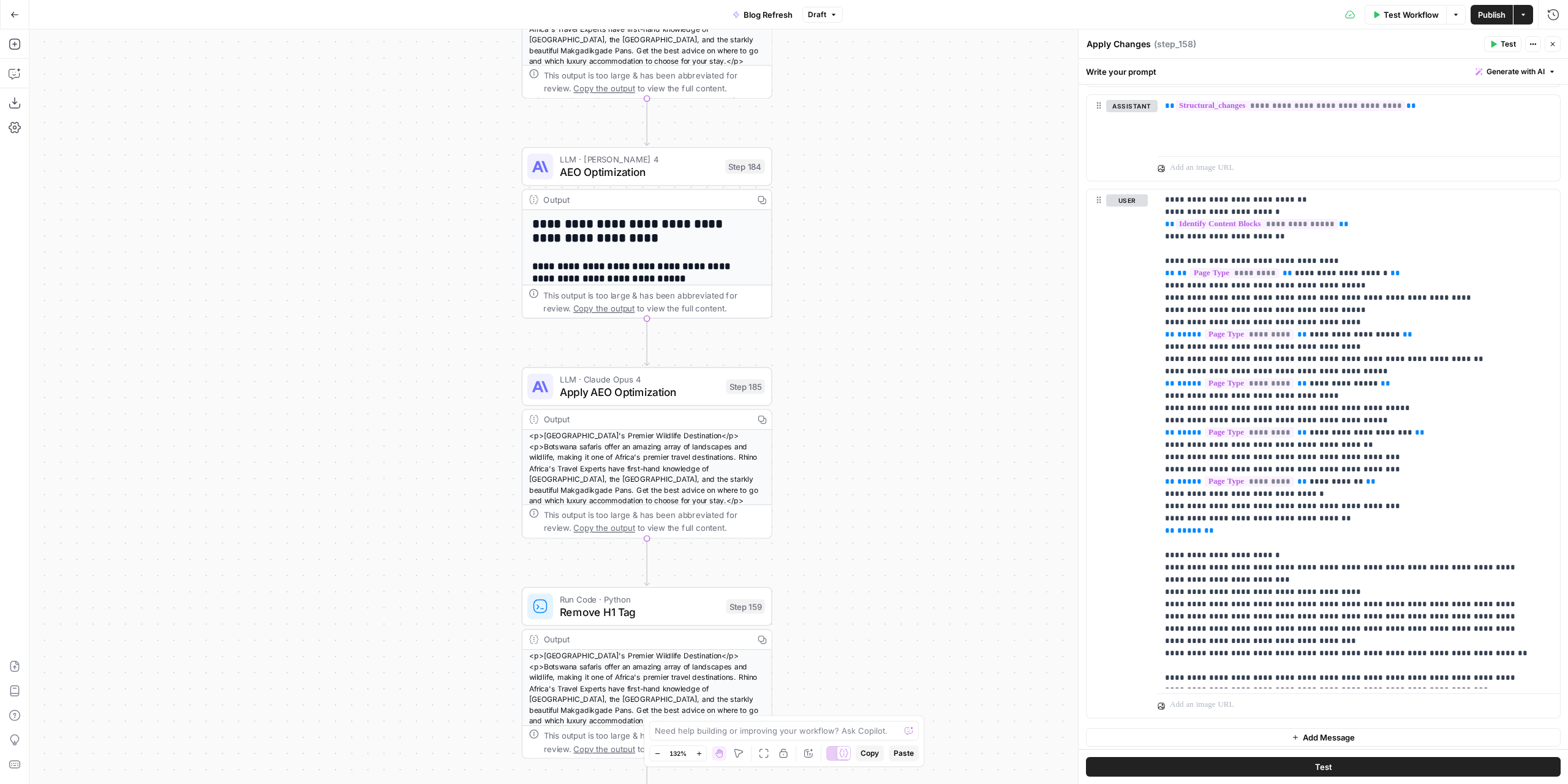
drag, startPoint x: 899, startPoint y: 412, endPoint x: 861, endPoint y: 145, distance: 269.7
click at [861, 145] on div "true false false true false true Workflow Set Inputs Inputs Power Agent Identif…" at bounding box center [798, 406] width 1539 height 754
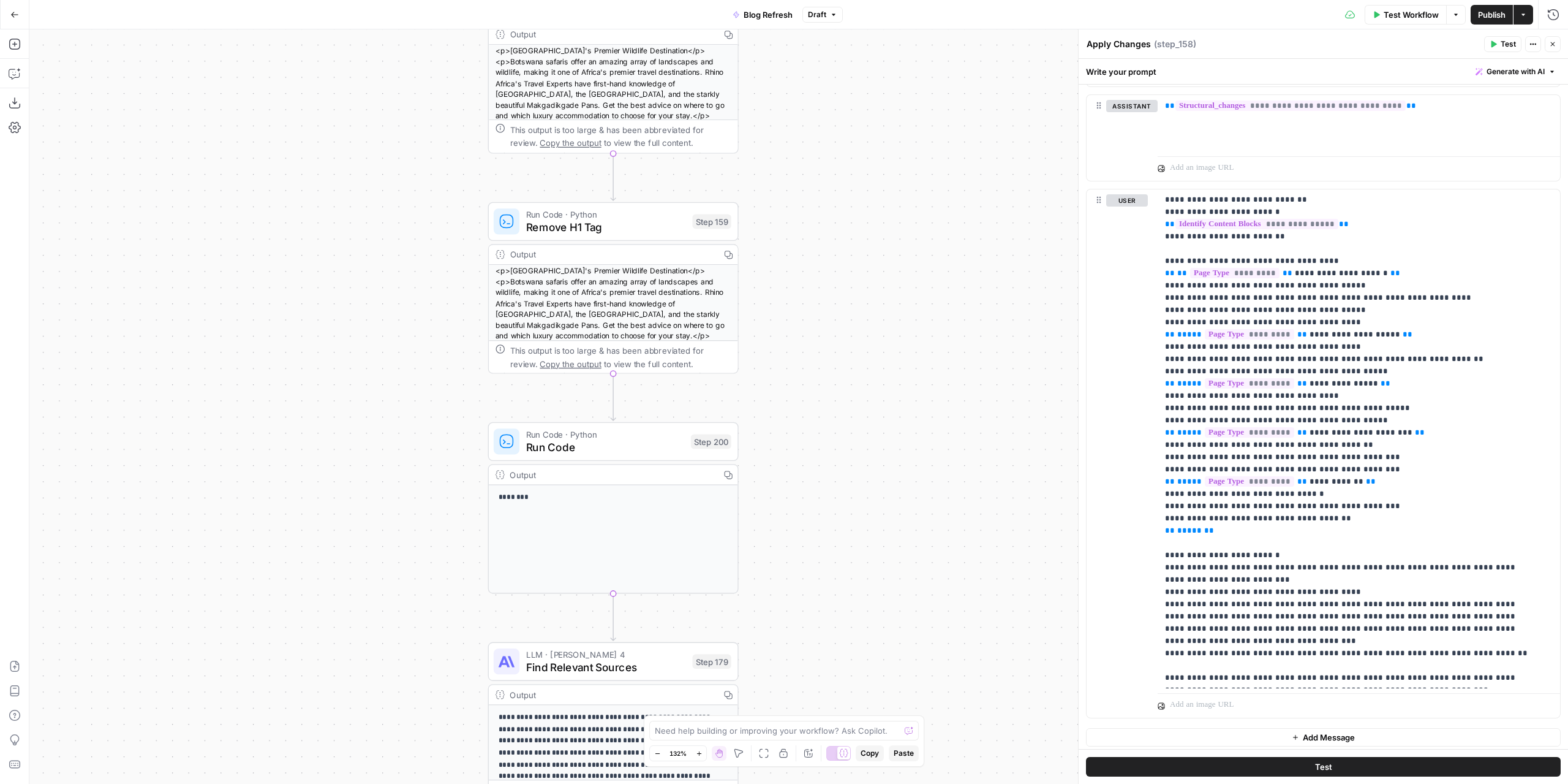
drag, startPoint x: 866, startPoint y: 390, endPoint x: 858, endPoint y: 130, distance: 260.1
click at [859, 124] on div "true false false true false true Workflow Set Inputs Inputs Power Agent Identif…" at bounding box center [798, 406] width 1539 height 754
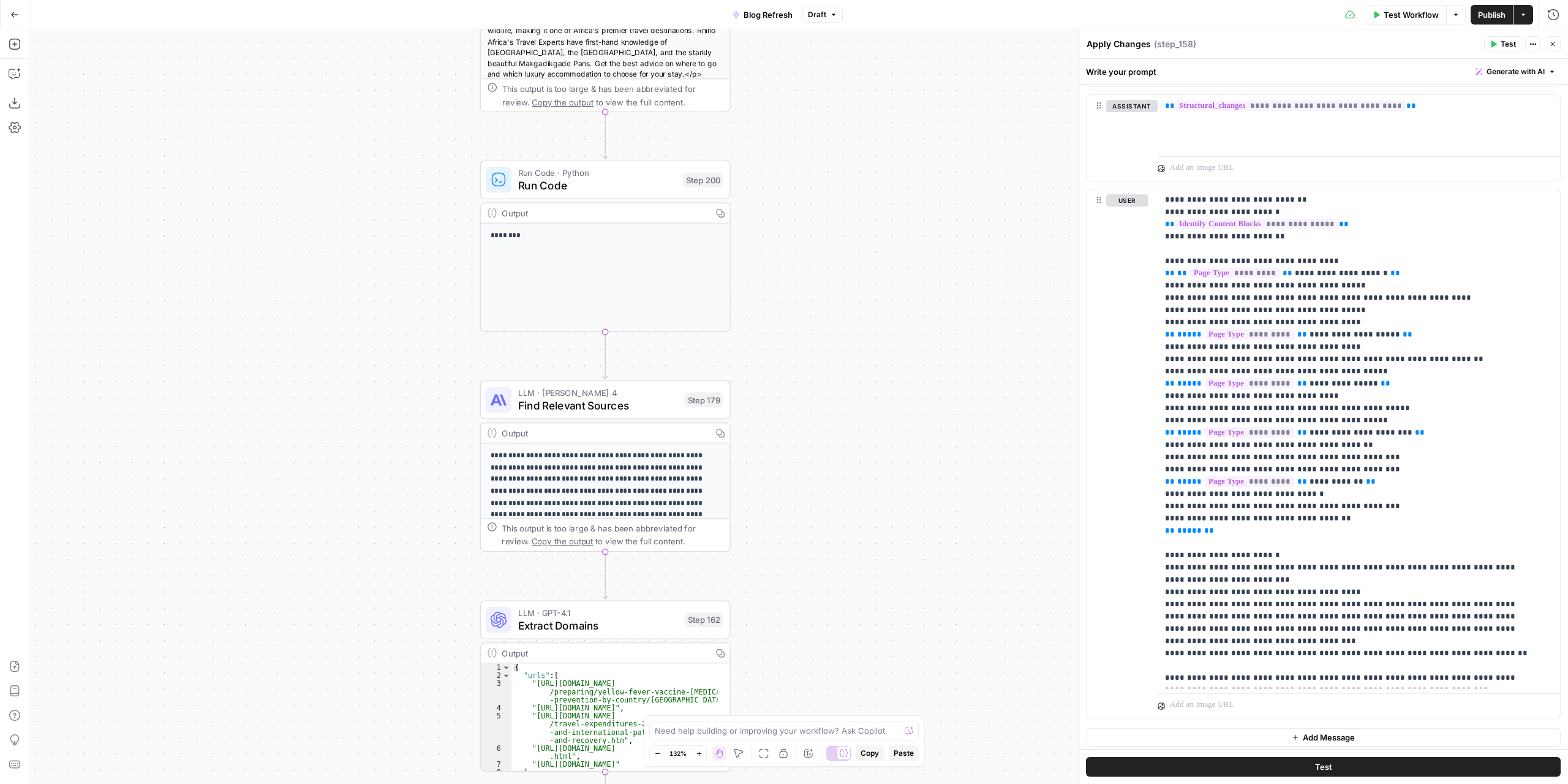
drag, startPoint x: 848, startPoint y: 424, endPoint x: 843, endPoint y: 208, distance: 216.1
click at [843, 208] on div "true false false true false true Workflow Set Inputs Inputs Power Agent Identif…" at bounding box center [798, 406] width 1539 height 754
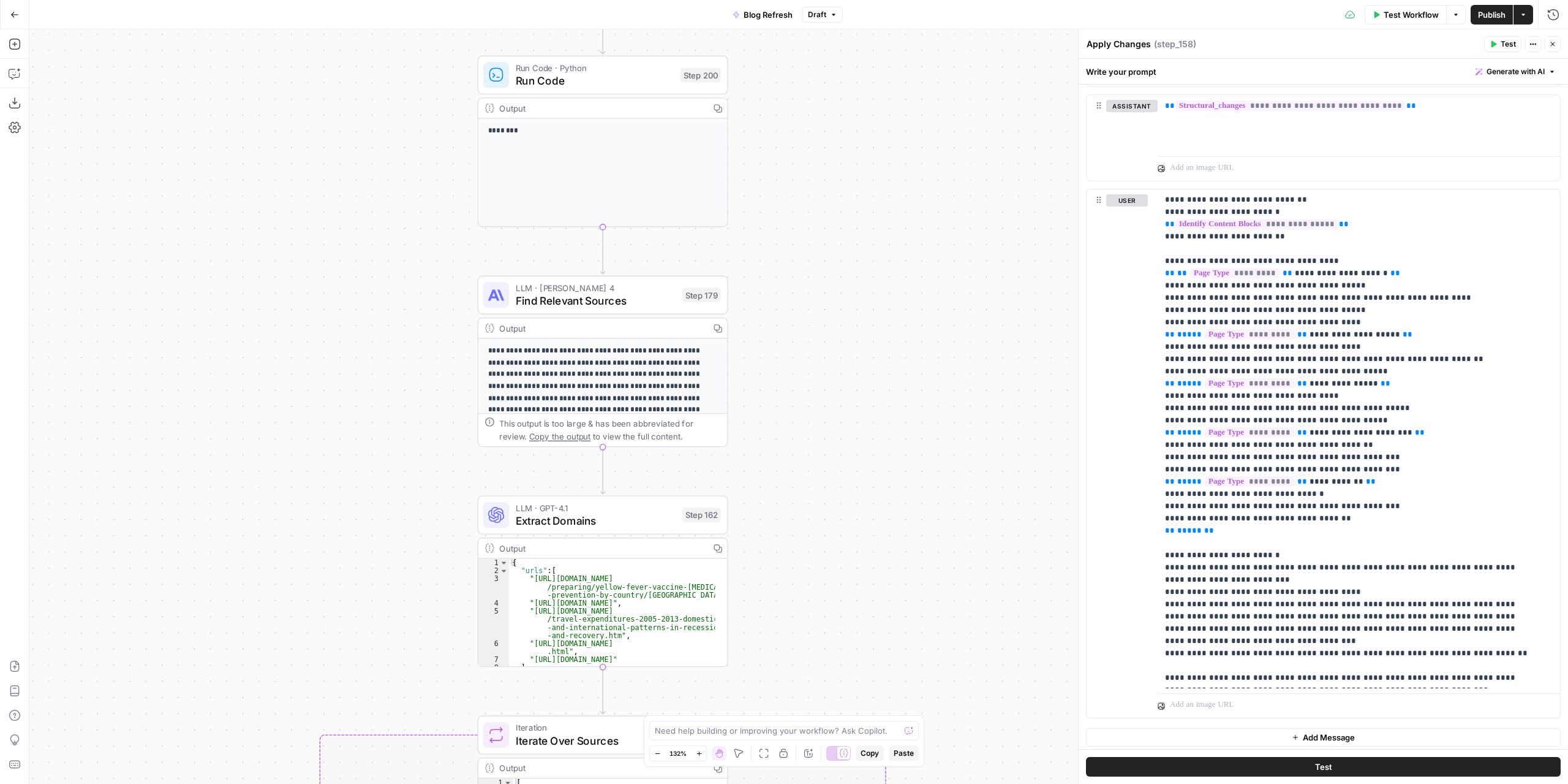
drag, startPoint x: 836, startPoint y: 400, endPoint x: 834, endPoint y: 150, distance: 250.0
click at [834, 149] on div "true false false true false true Workflow Set Inputs Inputs Power Agent Identif…" at bounding box center [798, 406] width 1539 height 754
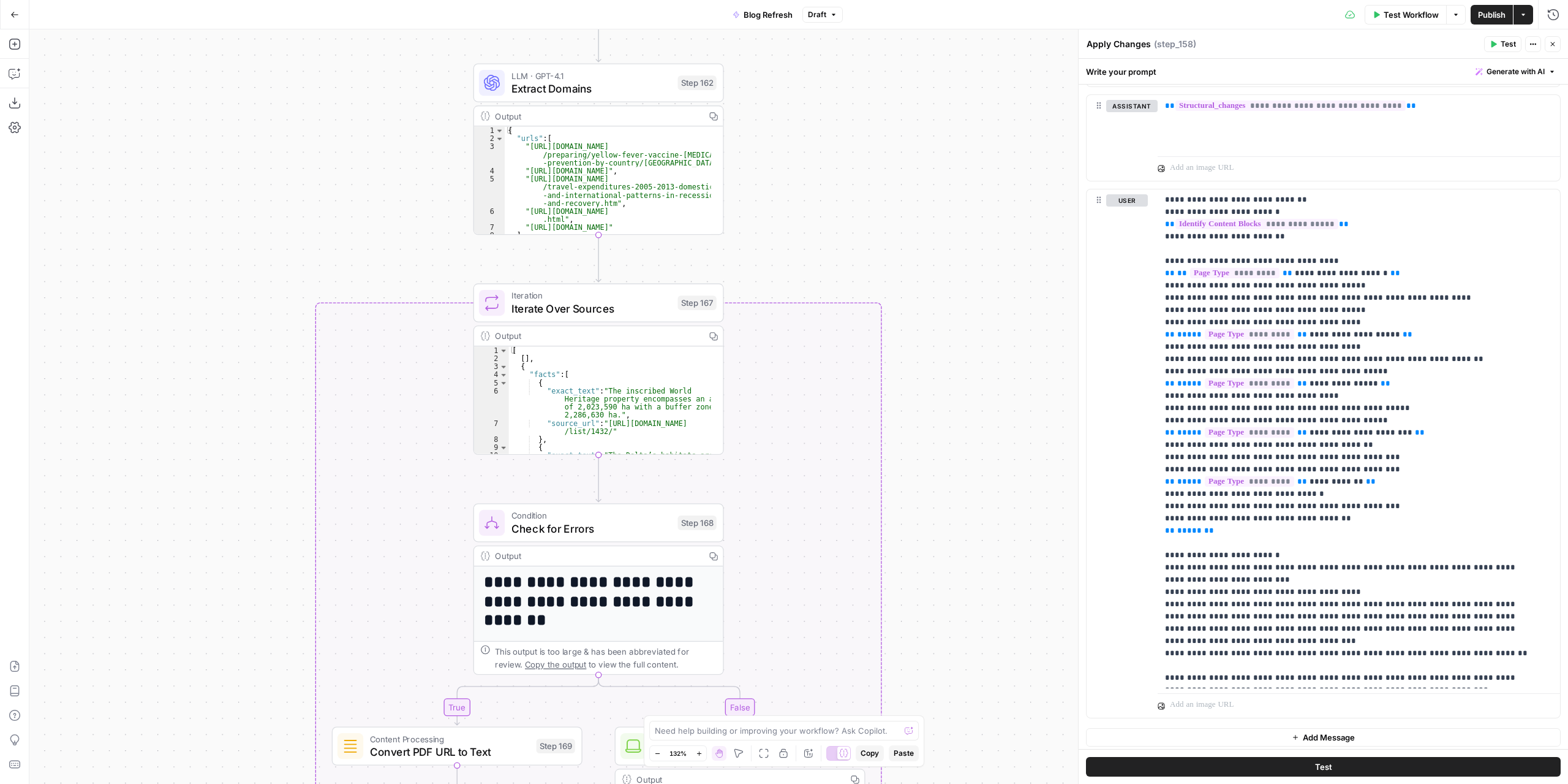
drag, startPoint x: 817, startPoint y: 396, endPoint x: 793, endPoint y: 70, distance: 326.9
click at [794, 52] on div "true false false true false true Workflow Set Inputs Inputs Power Agent Identif…" at bounding box center [798, 406] width 1539 height 754
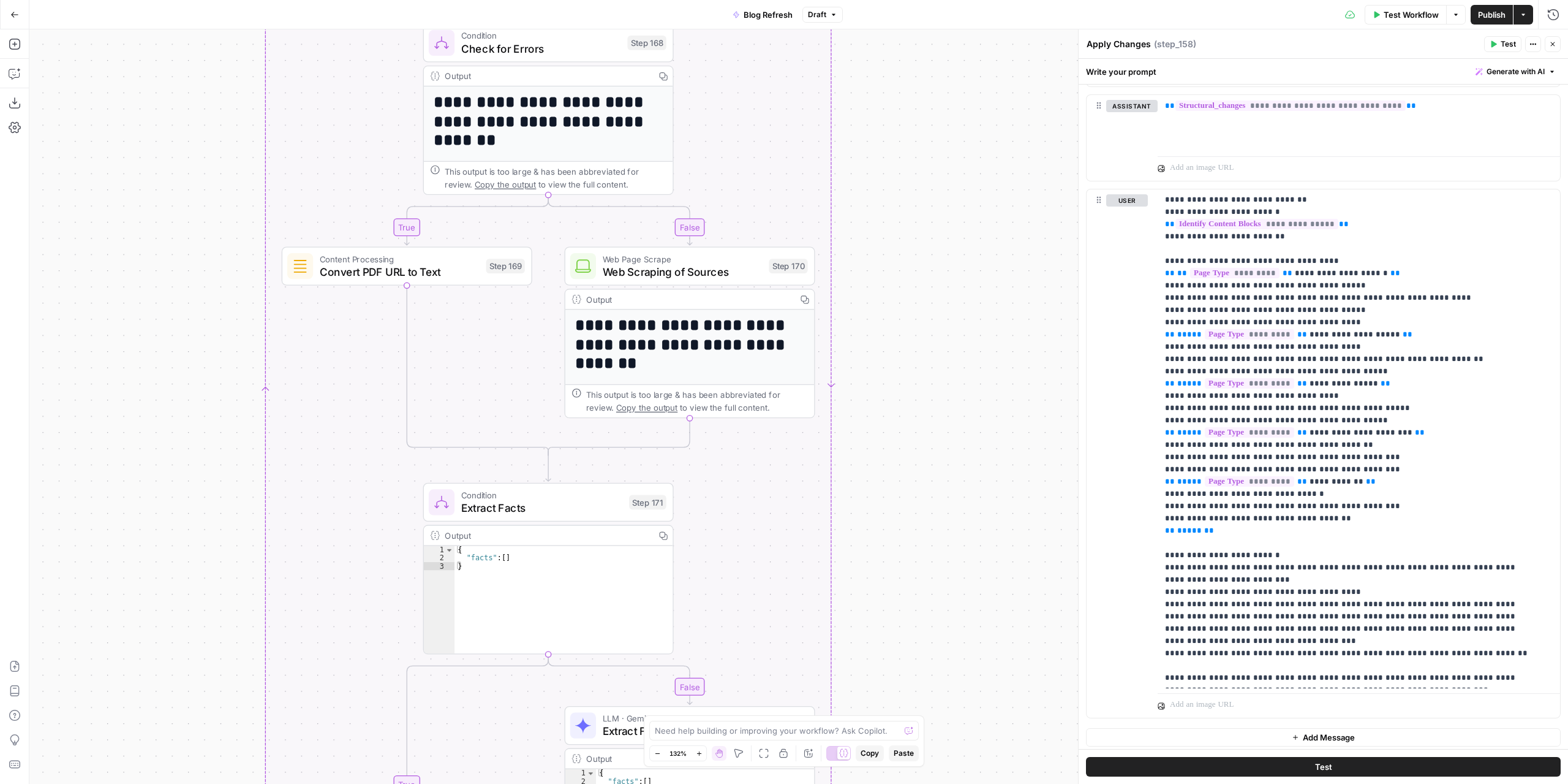
drag, startPoint x: 922, startPoint y: 401, endPoint x: 870, endPoint y: 84, distance: 321.2
click at [878, 4] on div "Go Back Blog Refresh Draft Test Workflow Options Publish Actions Run History Ad…" at bounding box center [784, 392] width 1568 height 784
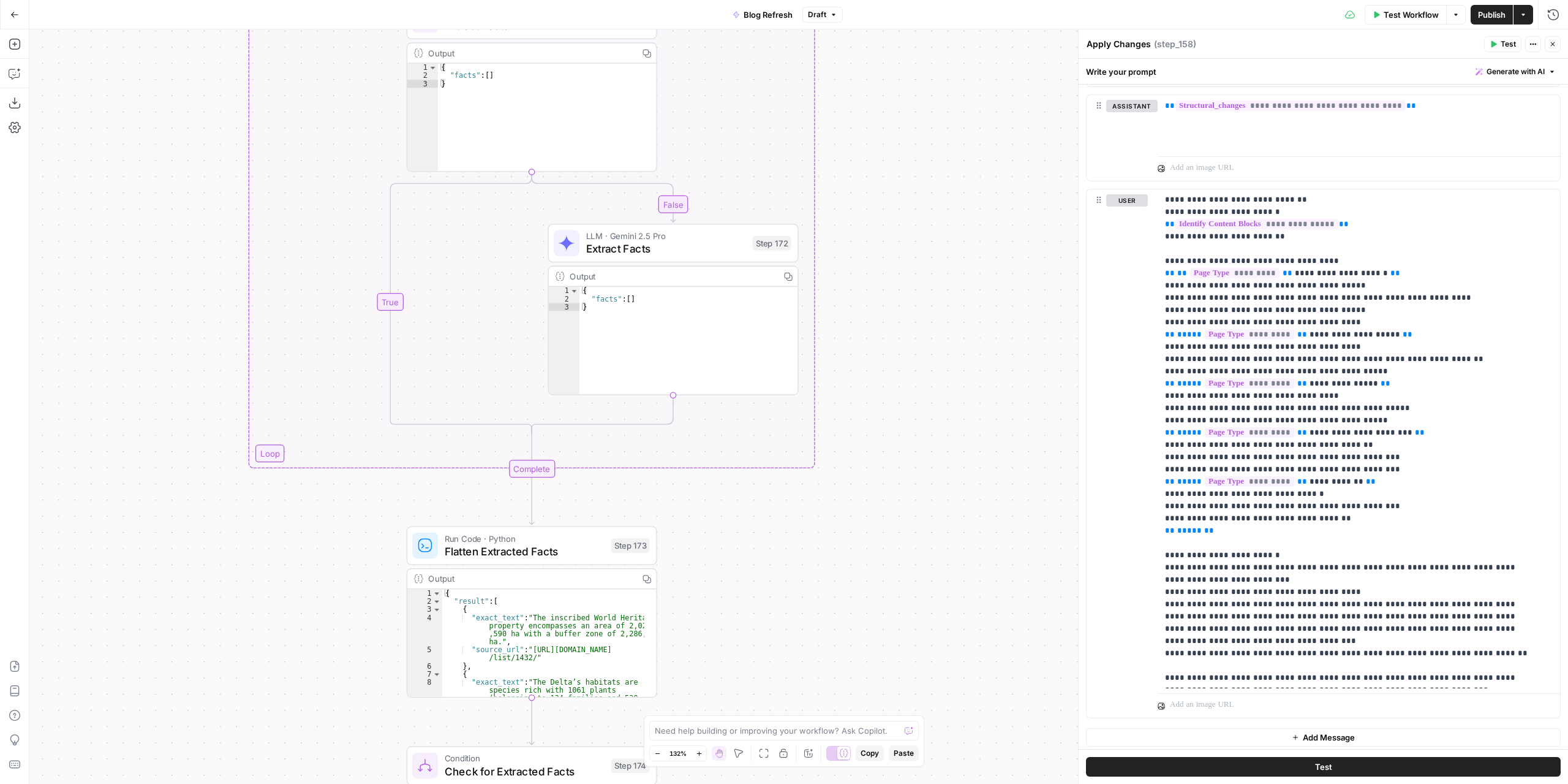
drag, startPoint x: 849, startPoint y: 210, endPoint x: 843, endPoint y: 26, distance: 184.1
click at [843, 27] on div "Go Back Blog Refresh Draft Test Workflow Options Publish Actions Run History Ad…" at bounding box center [784, 392] width 1568 height 784
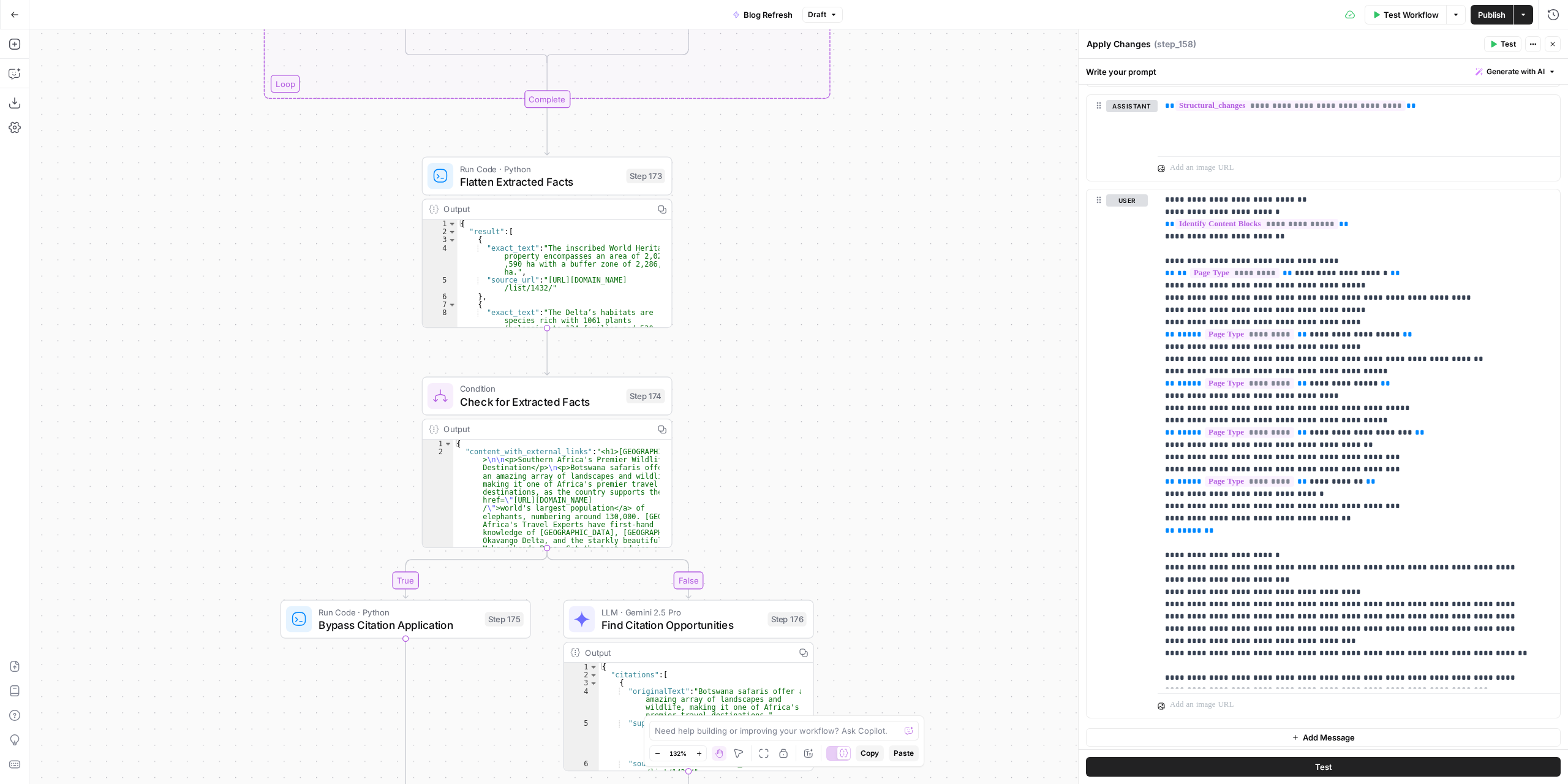
drag, startPoint x: 847, startPoint y: 528, endPoint x: 855, endPoint y: 42, distance: 486.1
click at [859, 35] on div "true false false true false true Workflow Set Inputs Inputs Power Agent Identif…" at bounding box center [798, 406] width 1539 height 754
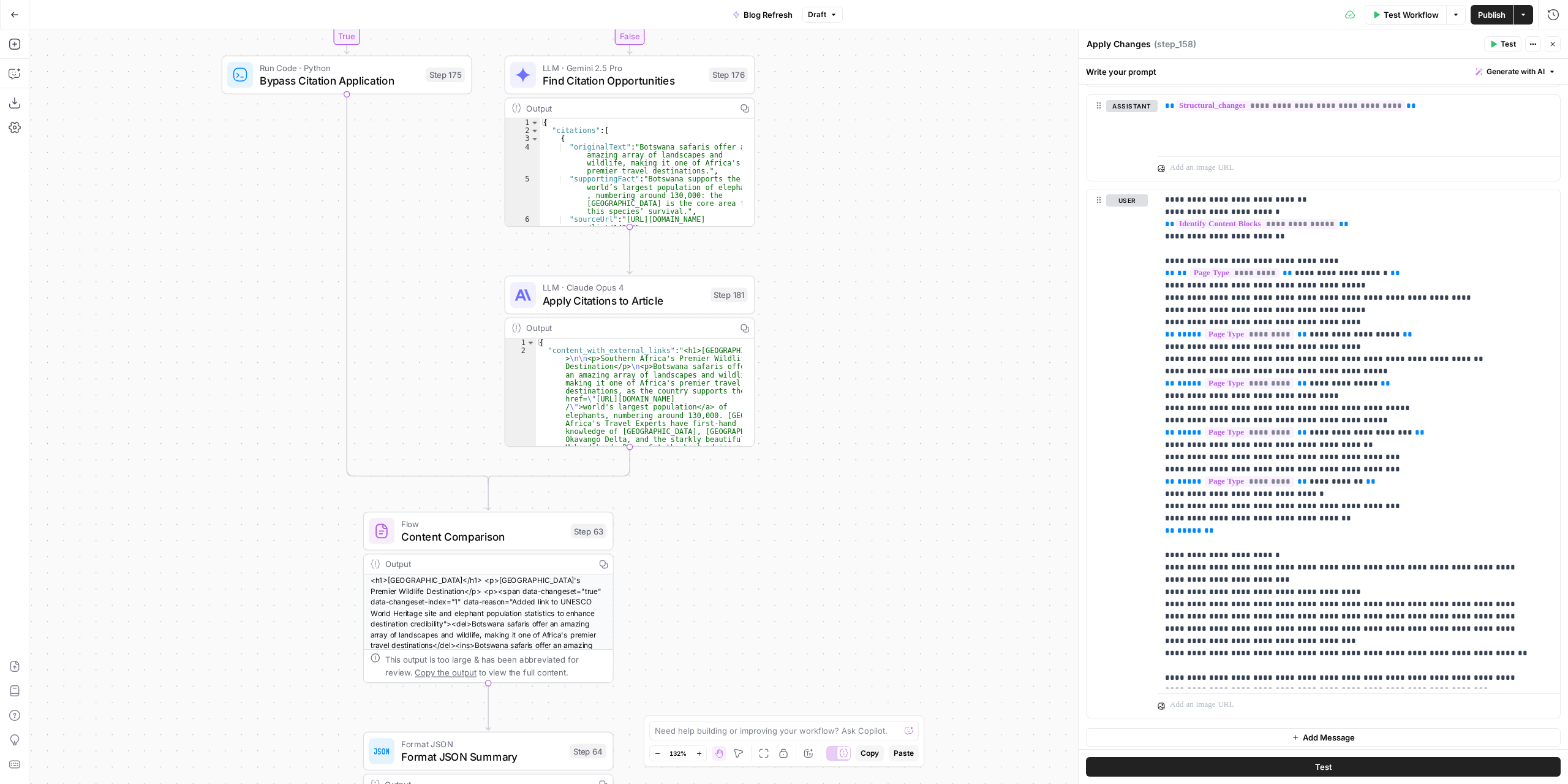
drag, startPoint x: 867, startPoint y: 366, endPoint x: 804, endPoint y: 4, distance: 367.4
click at [804, 0] on html "Rhino [GEOGRAPHIC_DATA] New Home Browse Insights Opportunities Your Data Recent…" at bounding box center [784, 392] width 1568 height 784
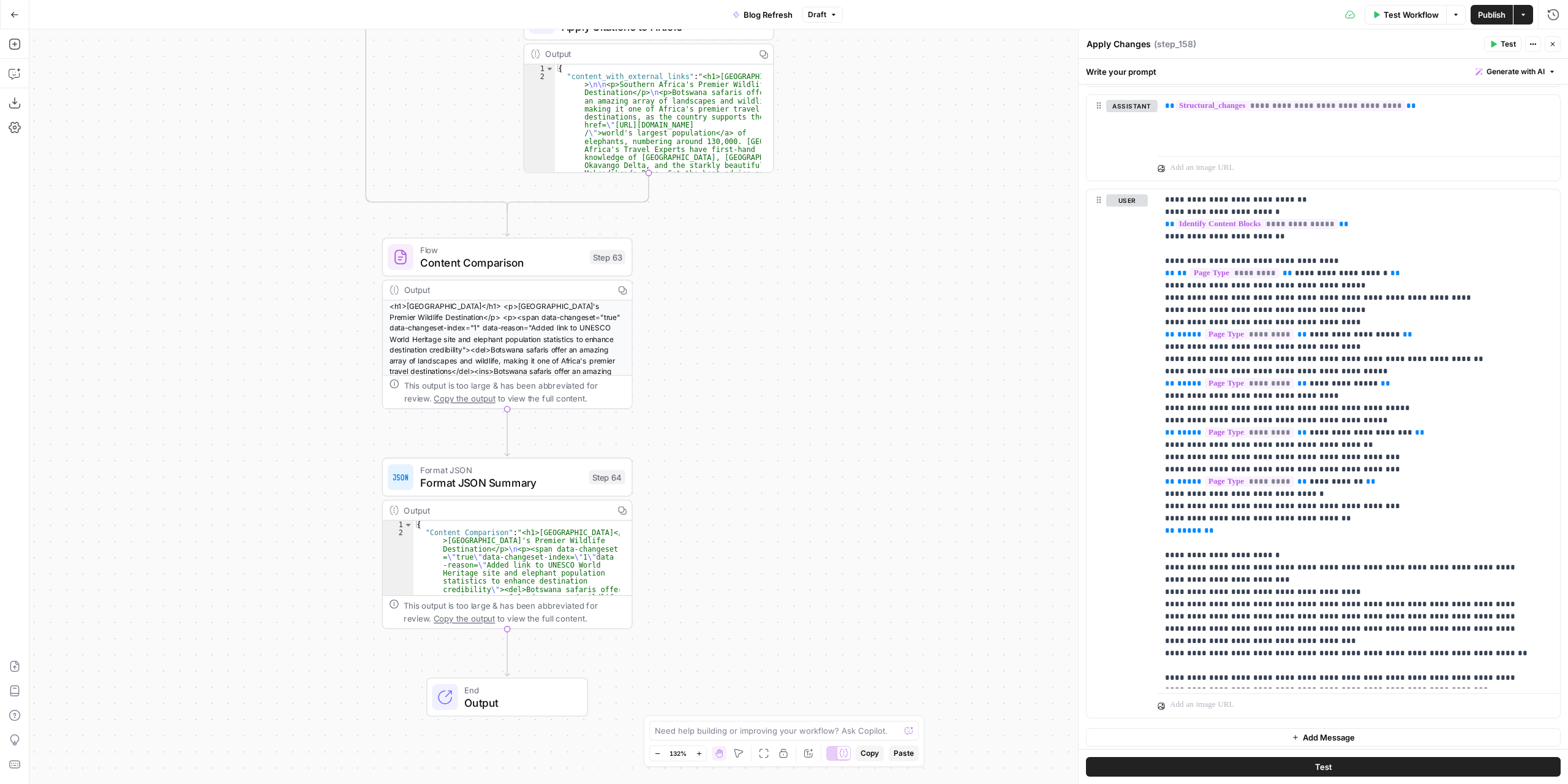
drag, startPoint x: 821, startPoint y: 438, endPoint x: 842, endPoint y: 165, distance: 273.8
click at [842, 165] on div "true false false true false true Workflow Set Inputs Inputs Power Agent Identif…" at bounding box center [798, 406] width 1539 height 754
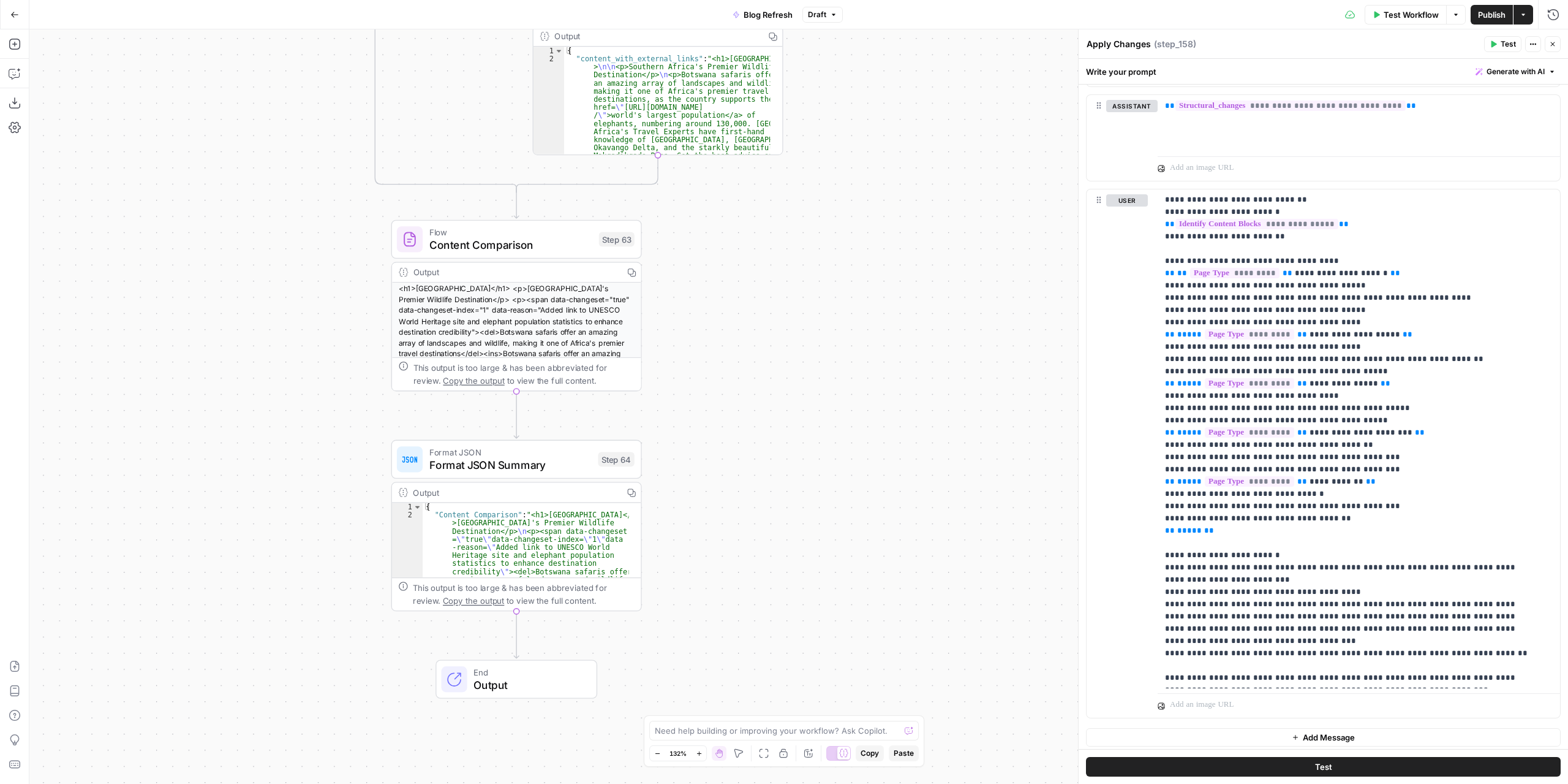
drag, startPoint x: 770, startPoint y: 328, endPoint x: 855, endPoint y: 227, distance: 132.0
click at [855, 227] on div "true false false true false true Workflow Set Inputs Inputs Power Agent Identif…" at bounding box center [798, 406] width 1539 height 754
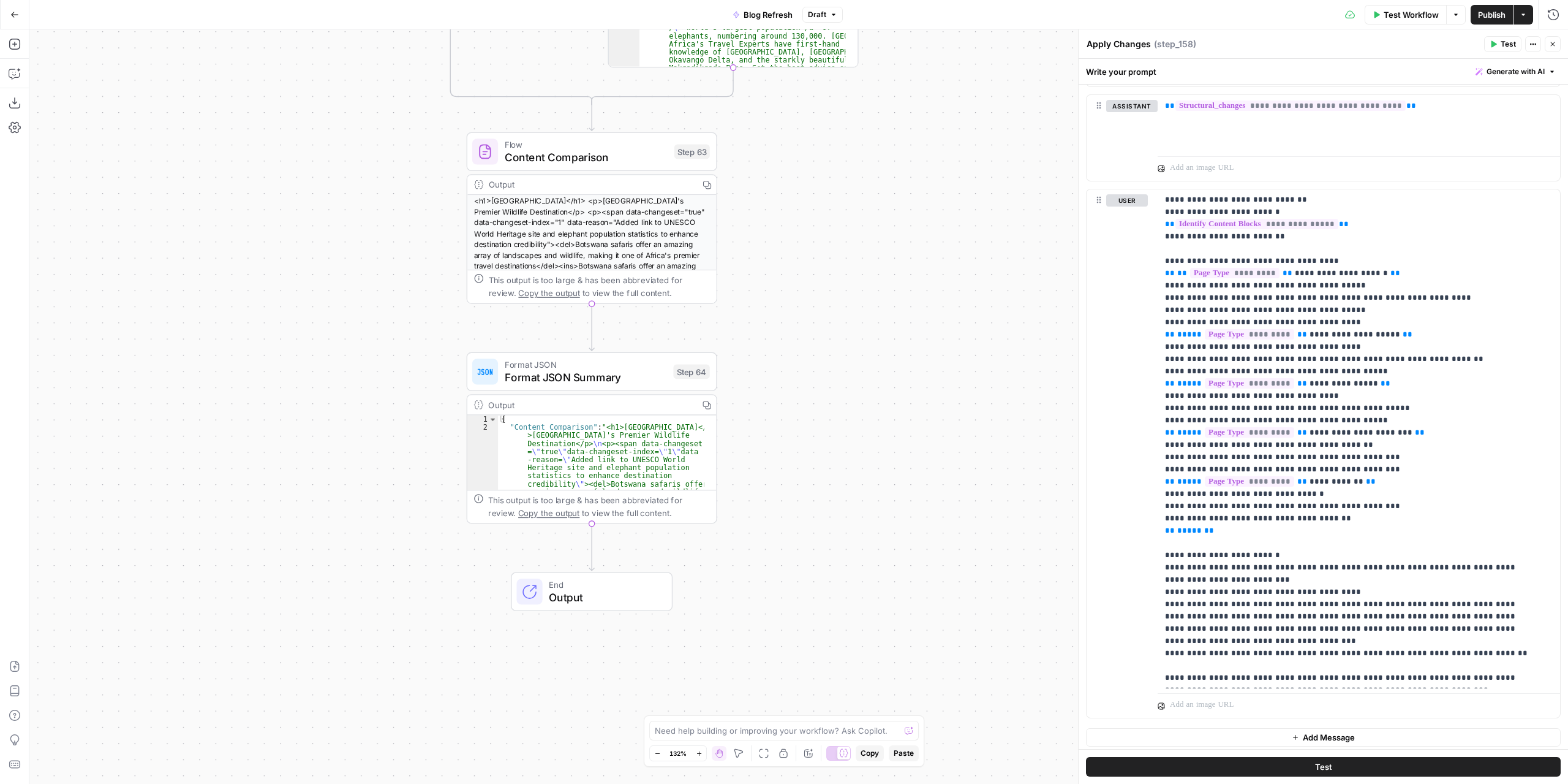
scroll to position [0, 0]
